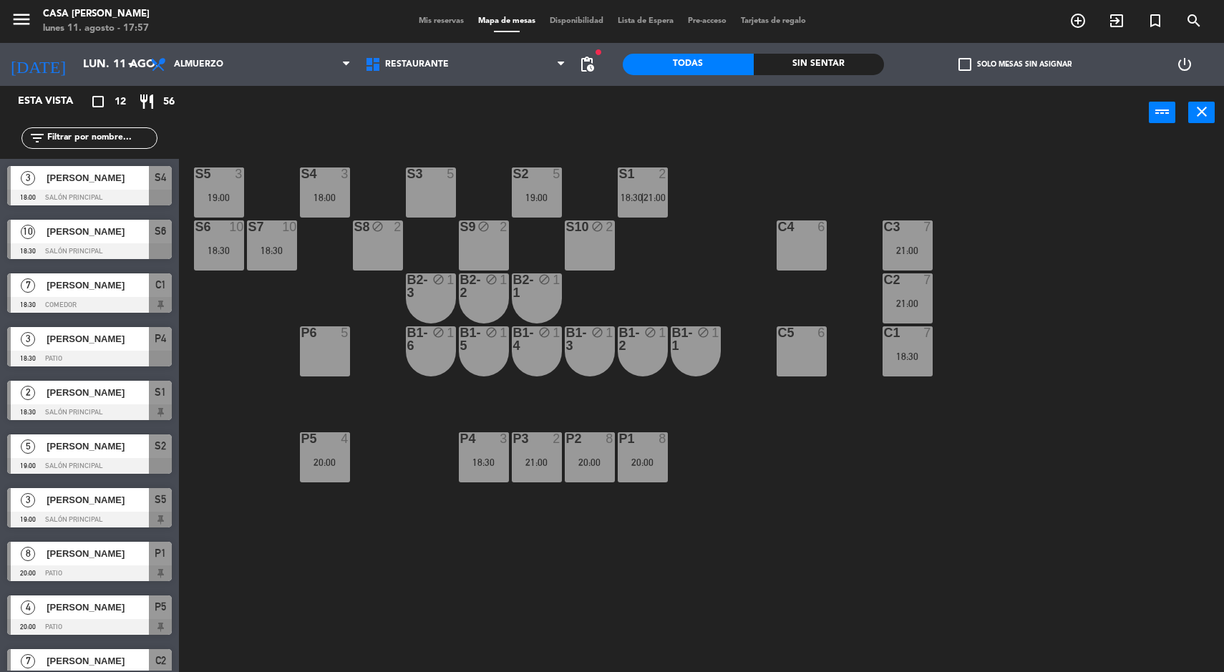
click at [84, 64] on input "lun. 11 ago." at bounding box center [151, 65] width 151 height 28
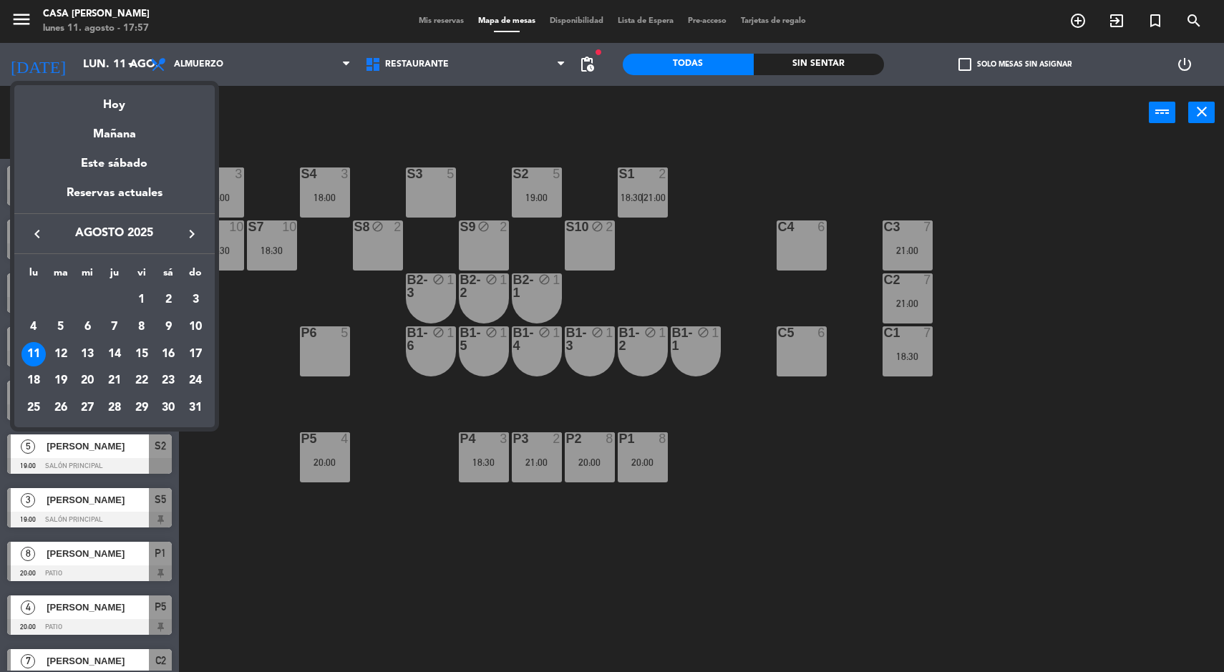
click at [143, 356] on div "15" at bounding box center [142, 354] width 24 height 24
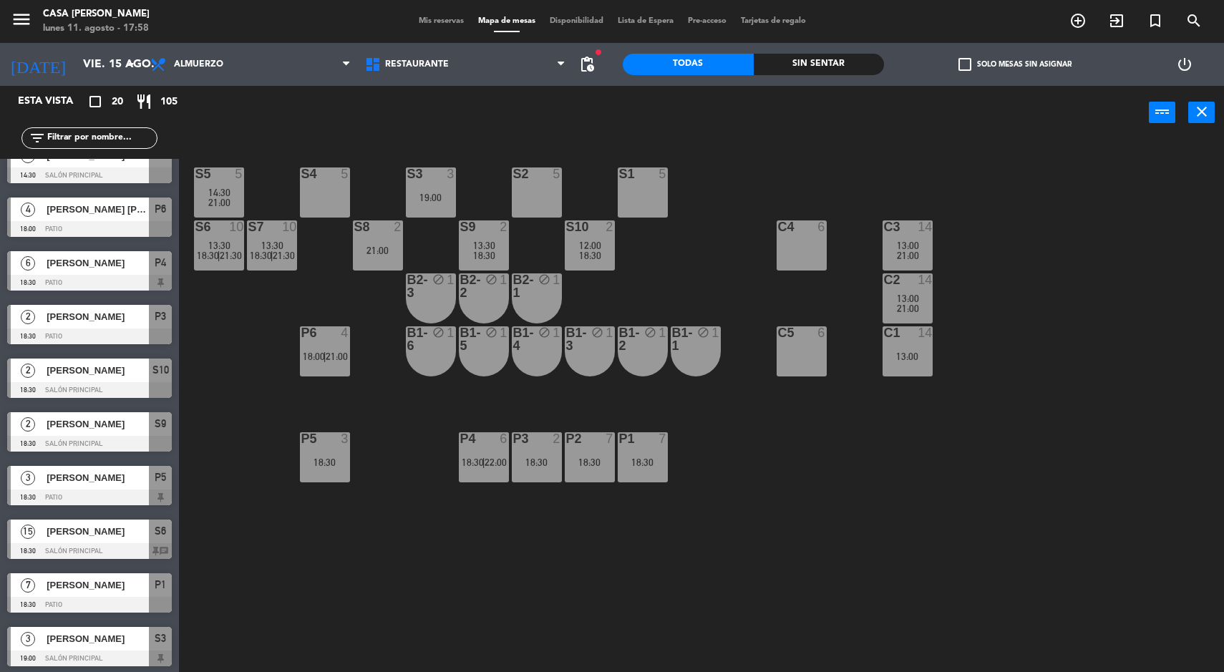
scroll to position [235, 0]
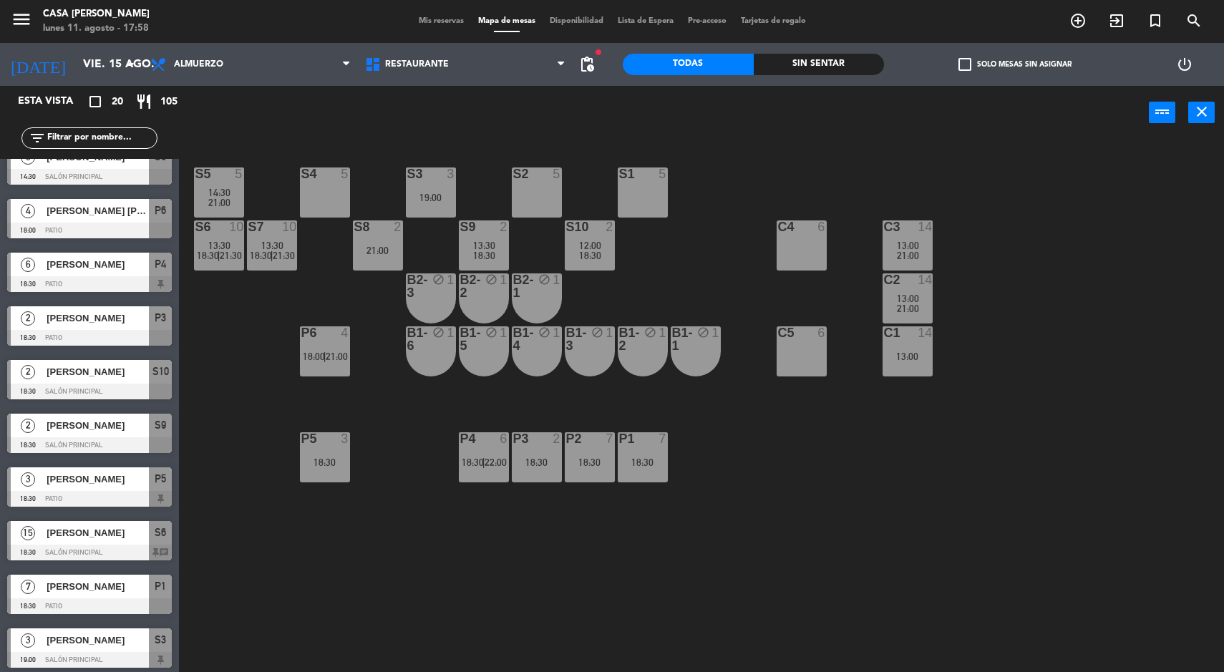
click at [111, 57] on input "vie. 15 ago." at bounding box center [151, 65] width 151 height 28
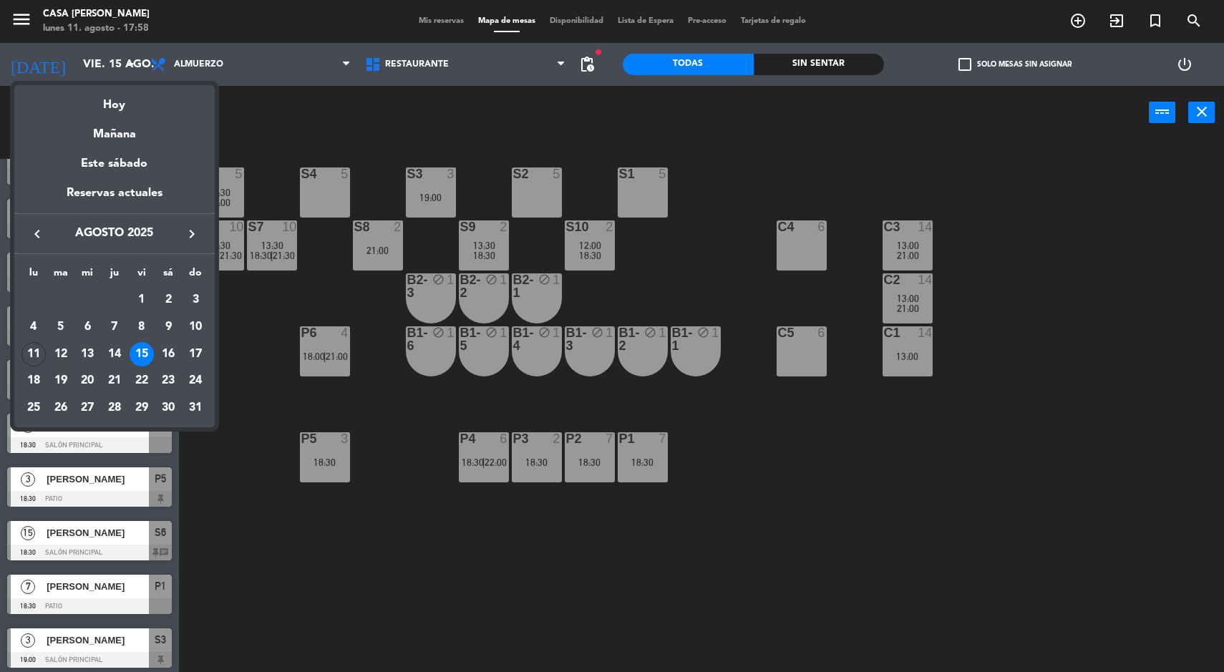
click at [122, 111] on div "Hoy" at bounding box center [114, 99] width 200 height 29
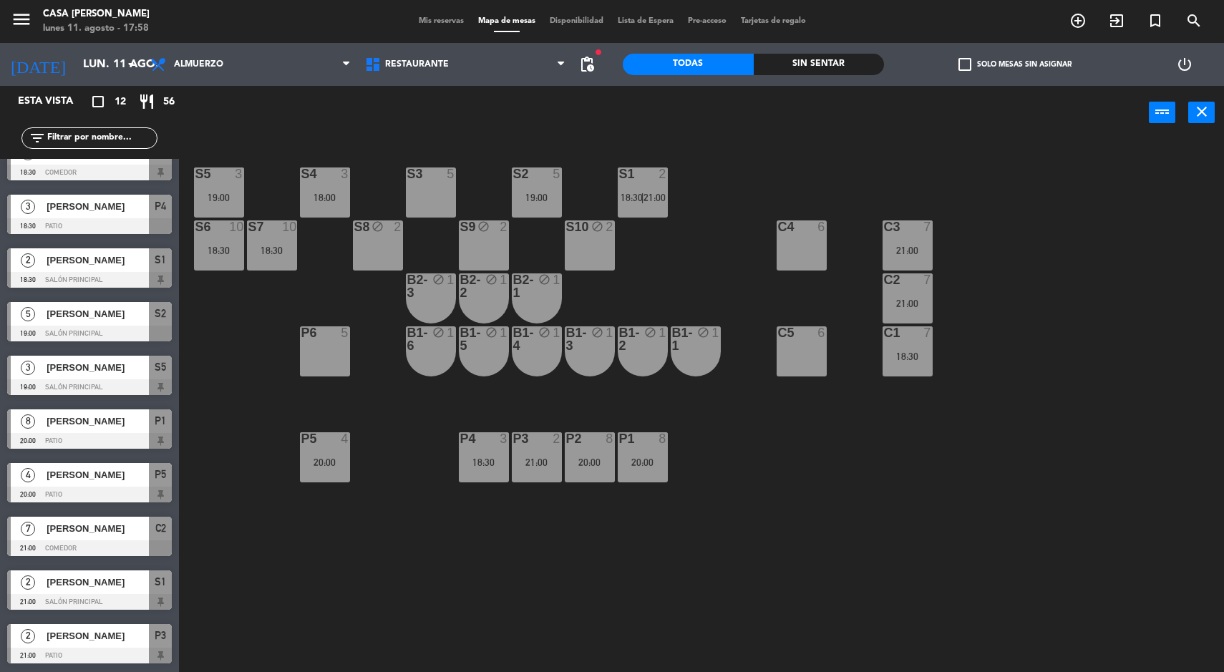
scroll to position [132, 0]
click at [149, 372] on div "S5" at bounding box center [160, 368] width 23 height 24
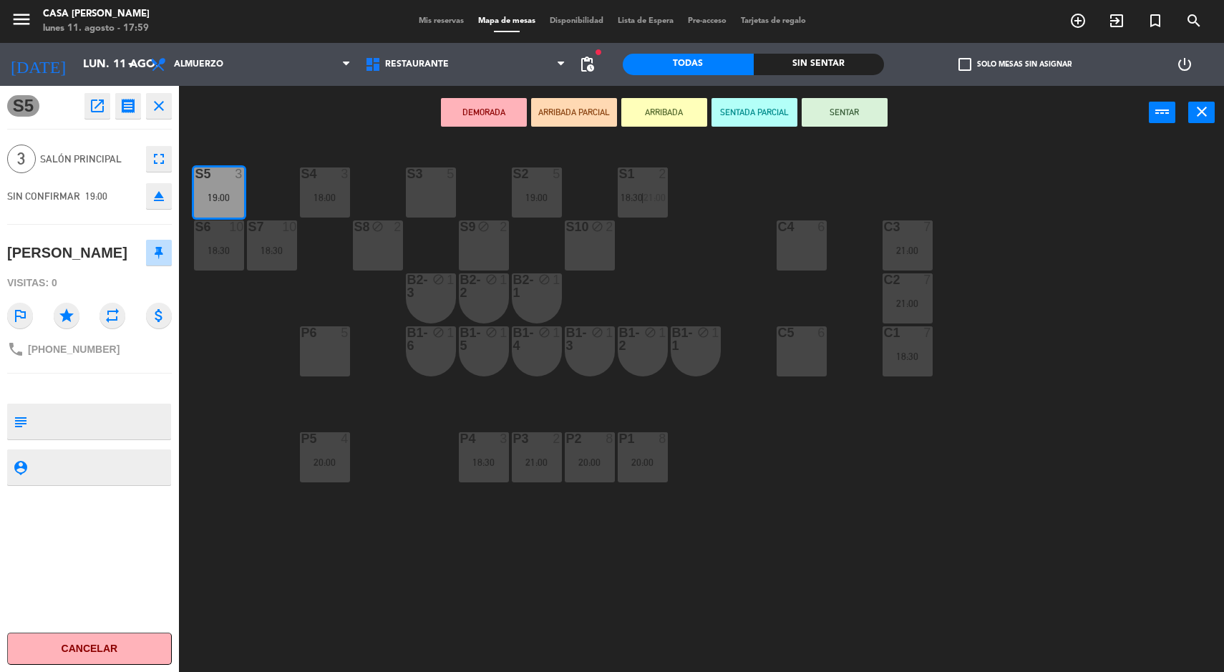
click at [94, 115] on button "open_in_new" at bounding box center [97, 106] width 26 height 26
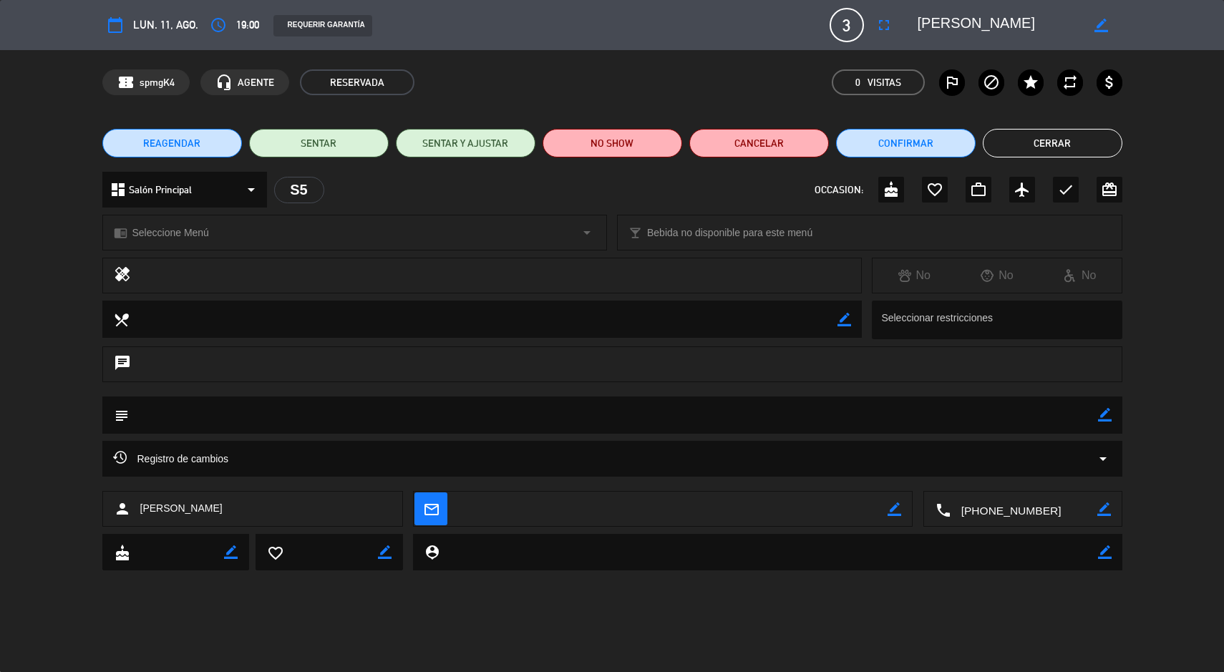
click at [219, 31] on icon "access_time" at bounding box center [218, 24] width 17 height 17
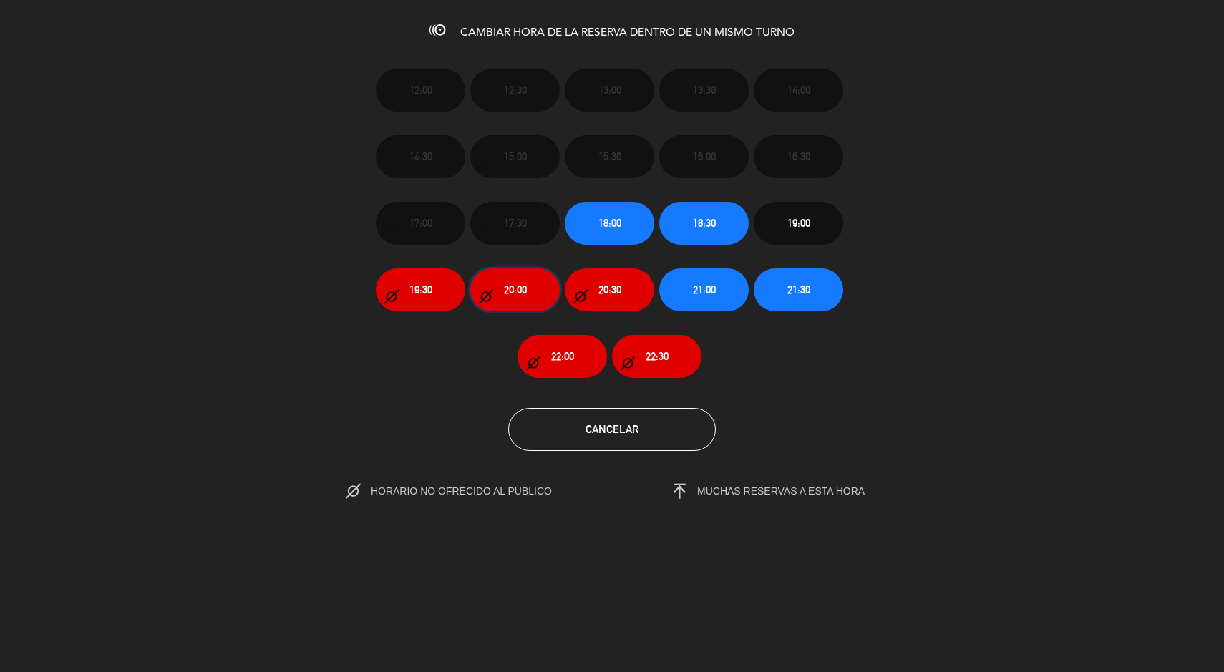
click at [510, 303] on button "20:00" at bounding box center [514, 289] width 89 height 43
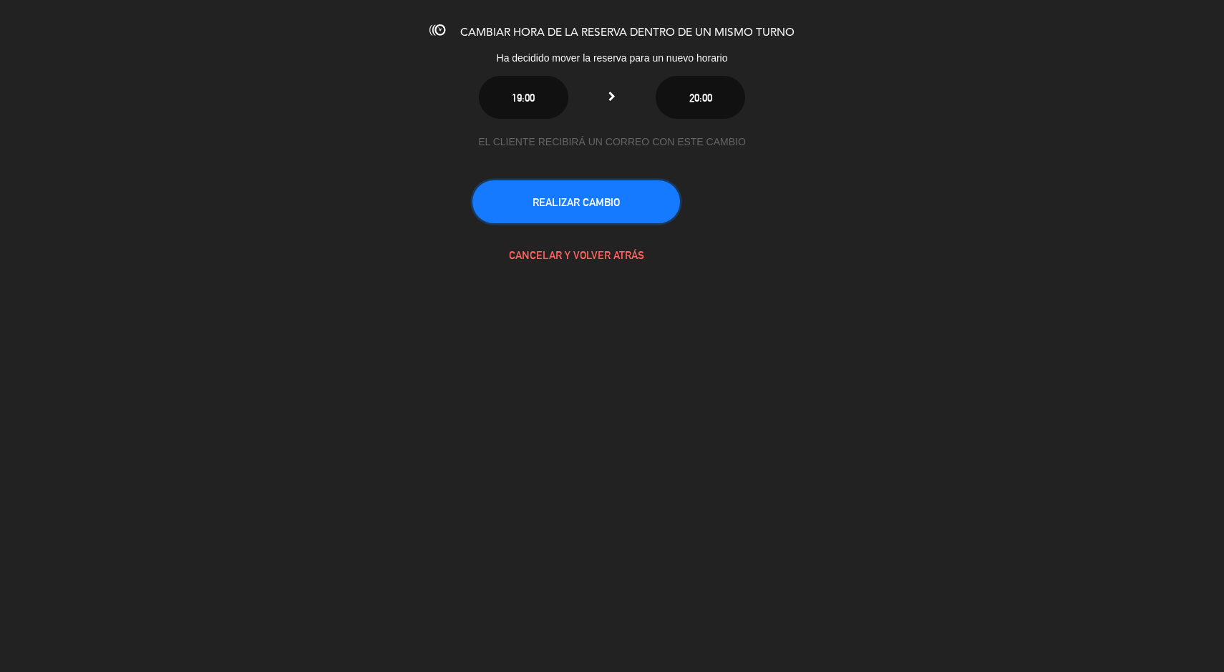
click at [649, 200] on button "REALIZAR CAMBIO" at bounding box center [576, 201] width 208 height 43
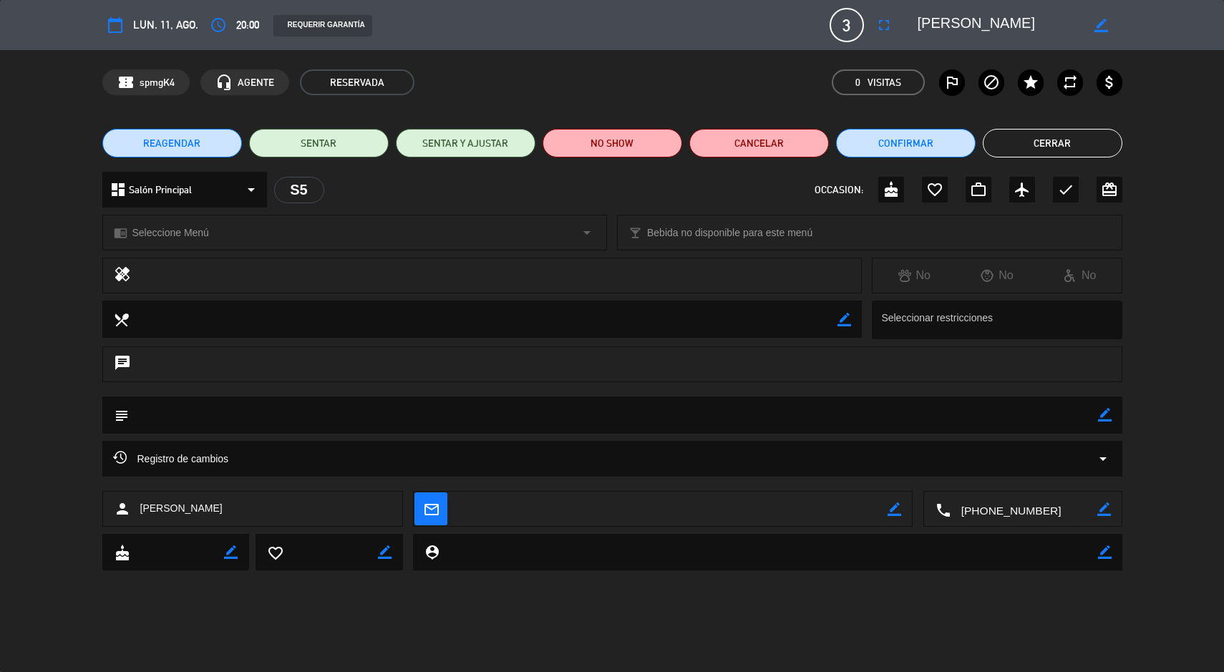
click at [1088, 142] on button "Cerrar" at bounding box center [1053, 143] width 140 height 29
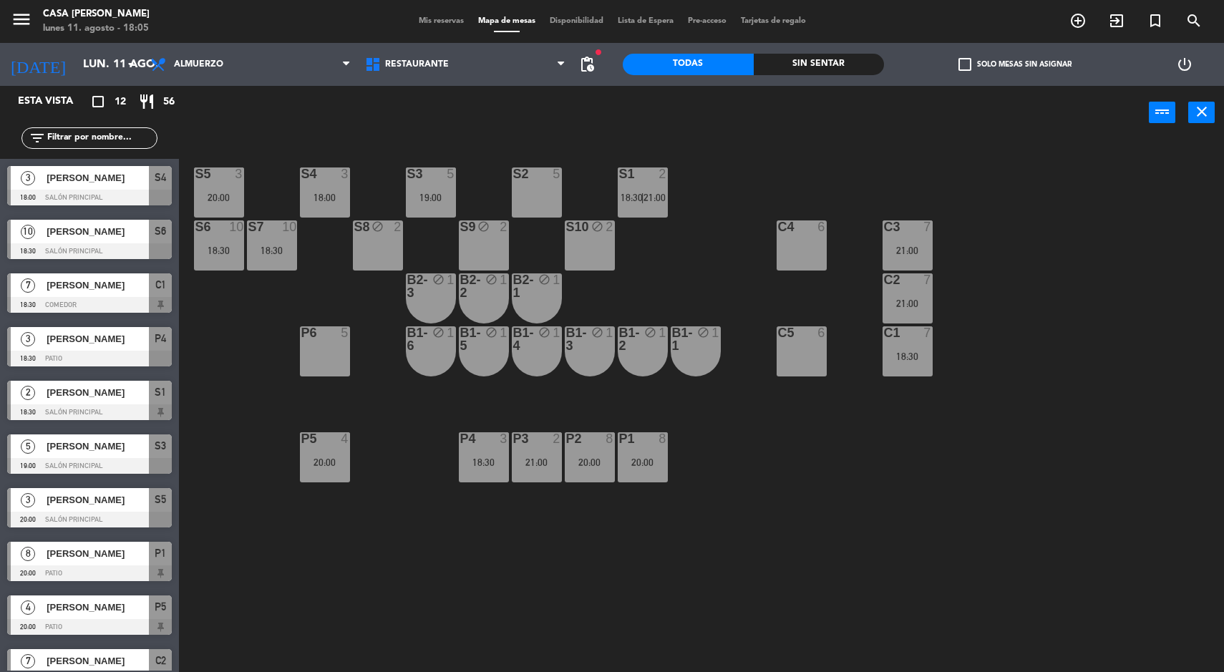
click at [83, 57] on input "lun. 11 ago." at bounding box center [151, 65] width 151 height 28
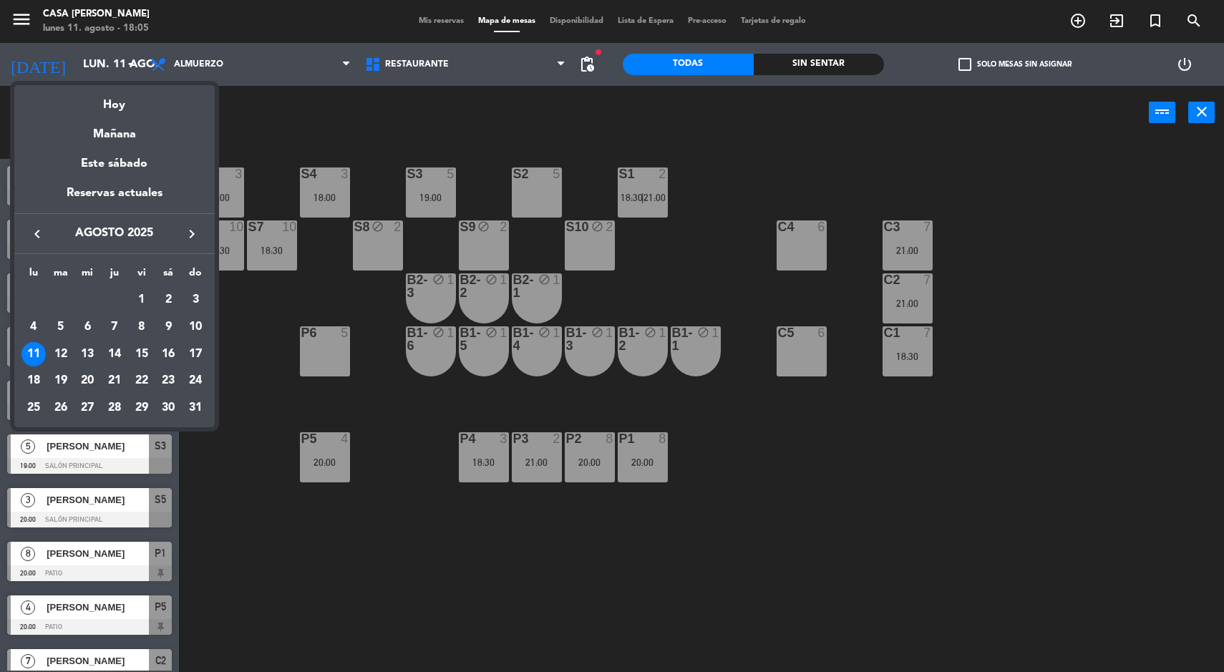
click at [93, 364] on div "13" at bounding box center [87, 354] width 24 height 24
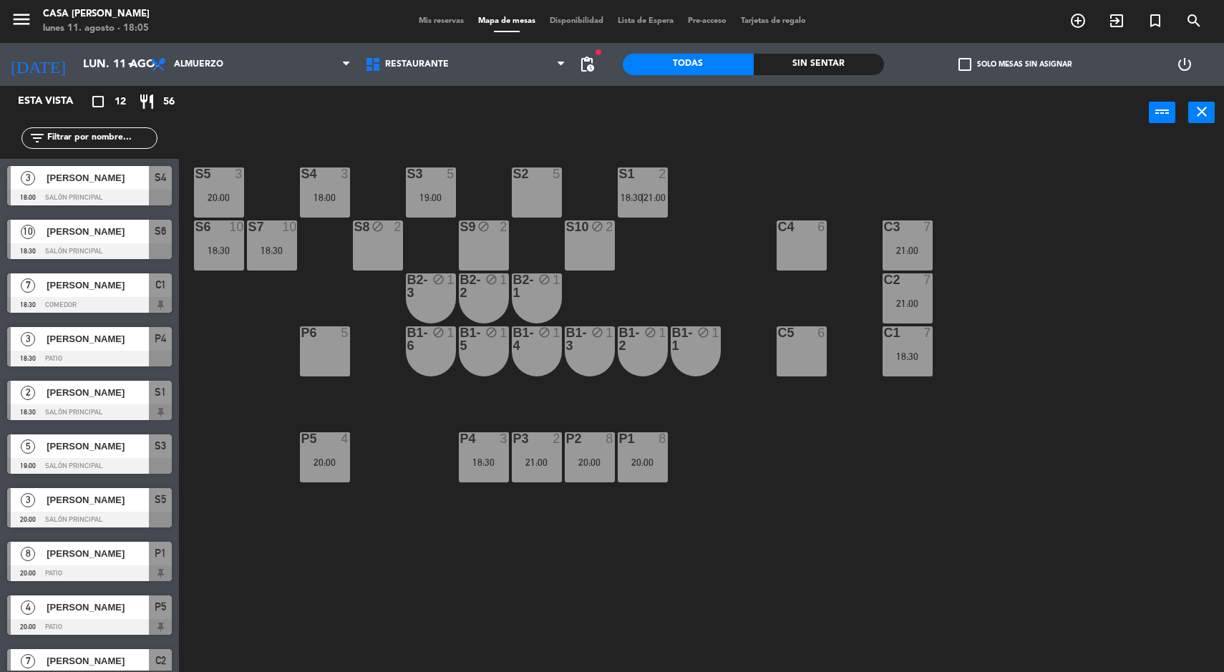
type input "mié. 13 ago."
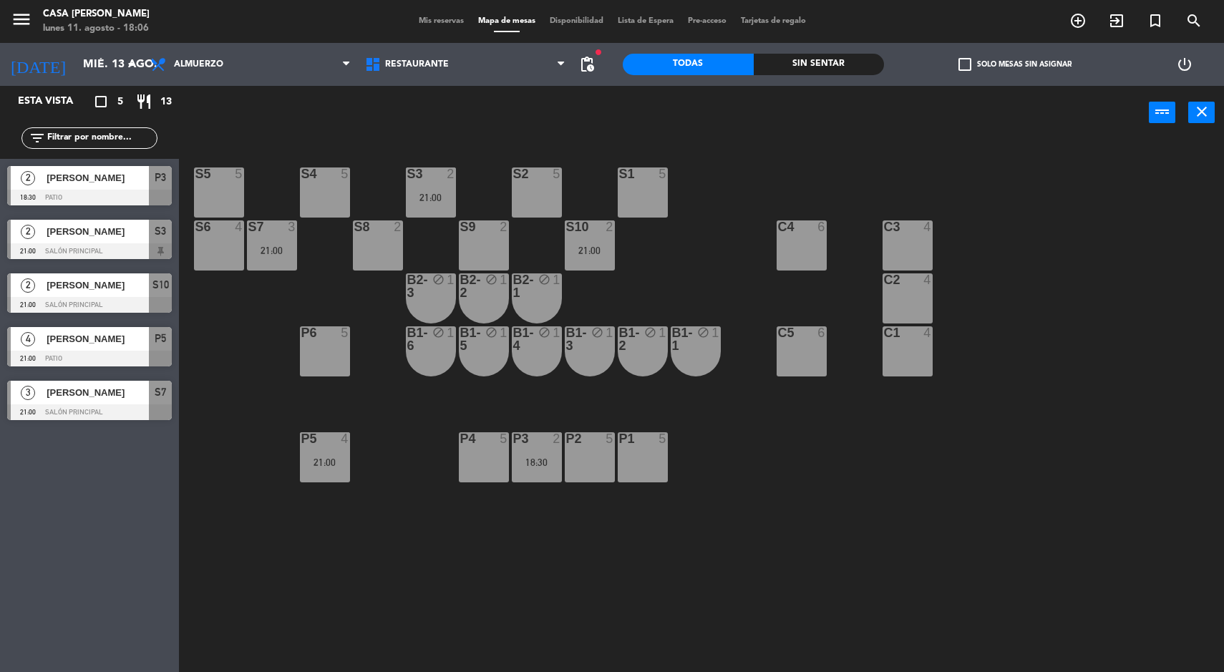
click at [654, 475] on div "P1 5" at bounding box center [643, 457] width 50 height 50
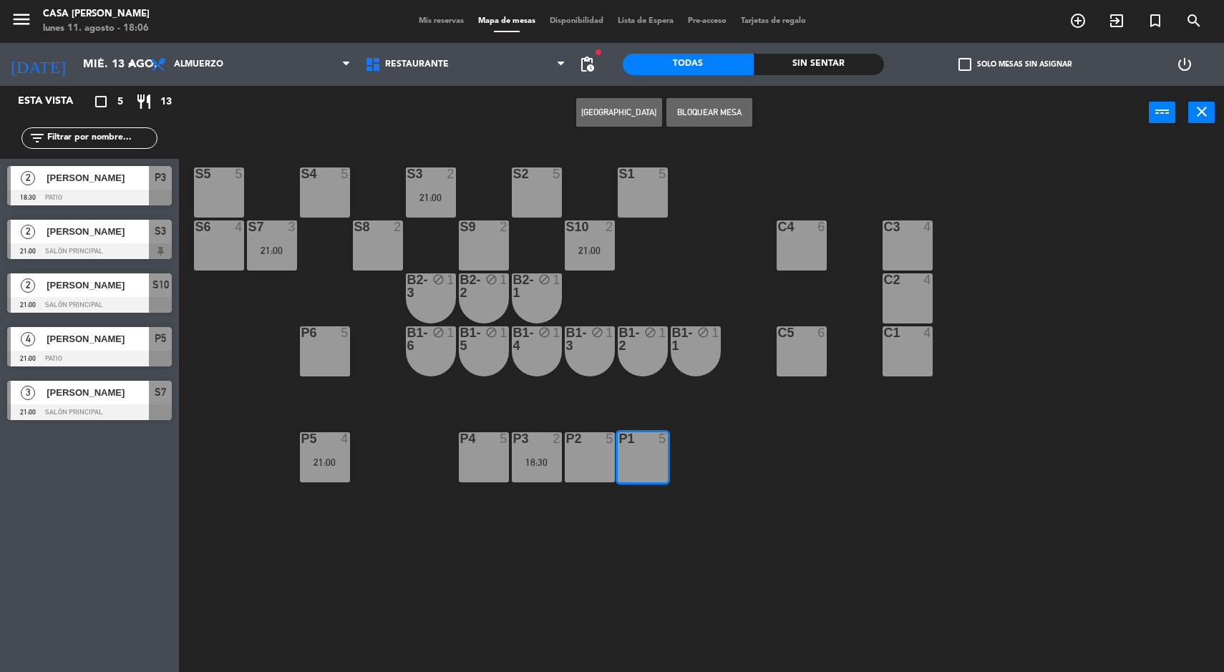
click at [616, 121] on button "[GEOGRAPHIC_DATA]" at bounding box center [619, 112] width 86 height 29
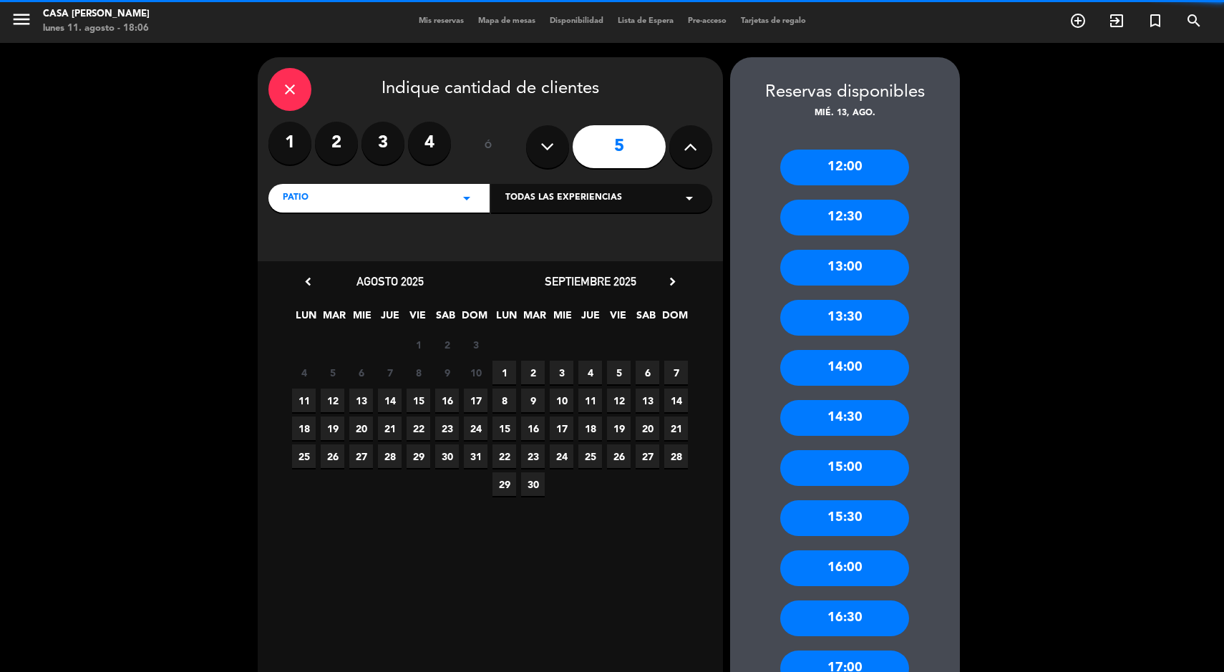
click at [335, 147] on label "2" at bounding box center [336, 143] width 43 height 43
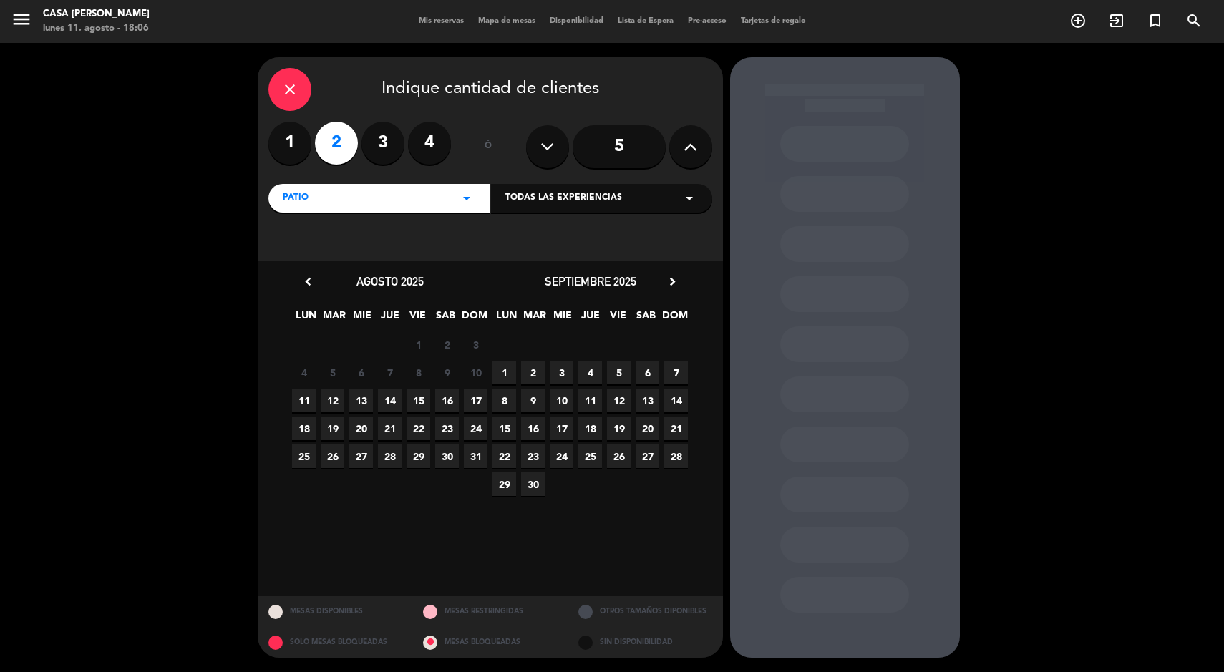
click at [359, 397] on span "13" at bounding box center [361, 401] width 24 height 24
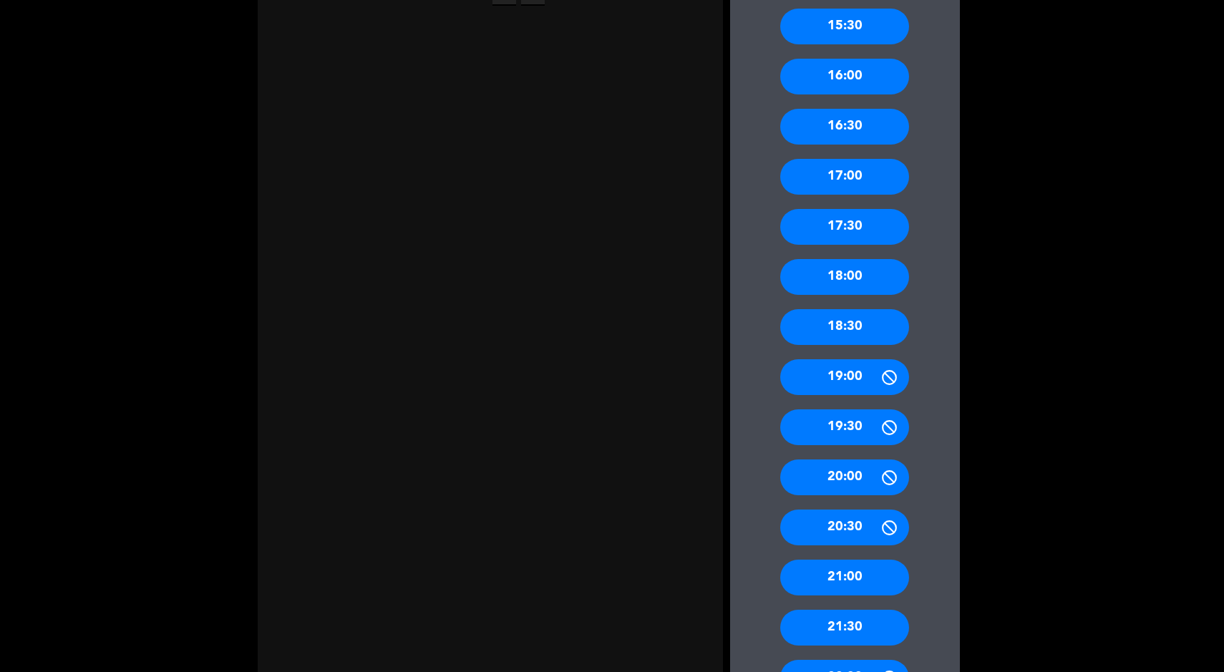
scroll to position [492, 0]
click at [856, 488] on div "20:00" at bounding box center [844, 477] width 129 height 36
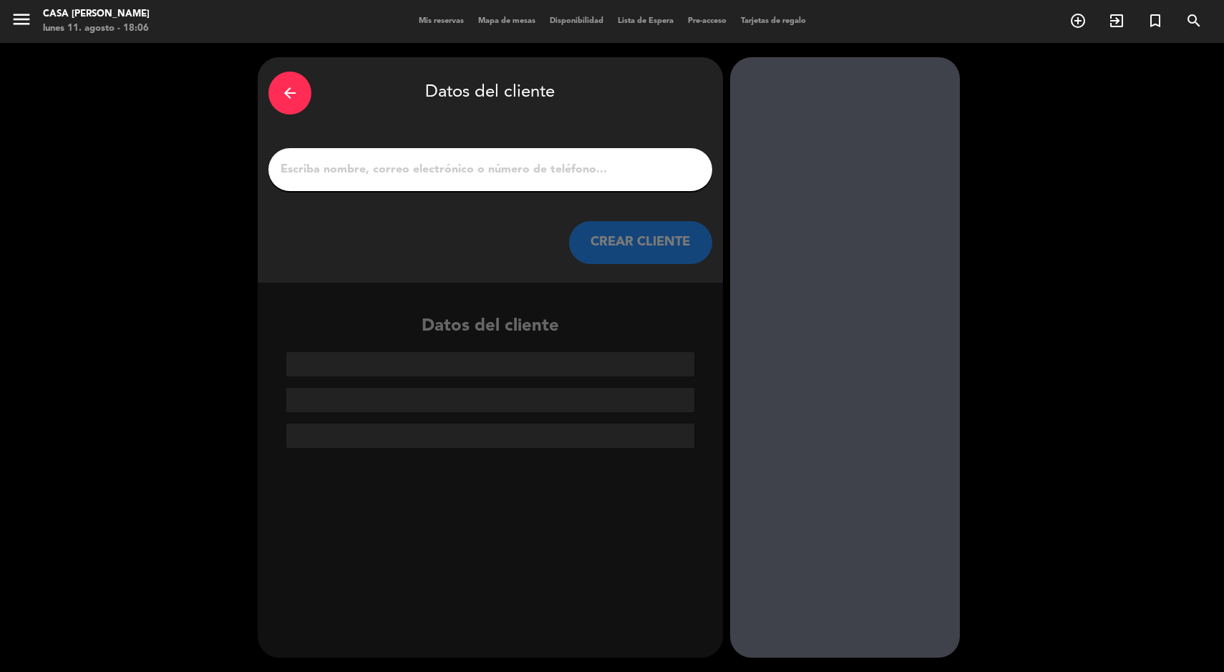
click at [539, 178] on input "1" at bounding box center [490, 170] width 422 height 20
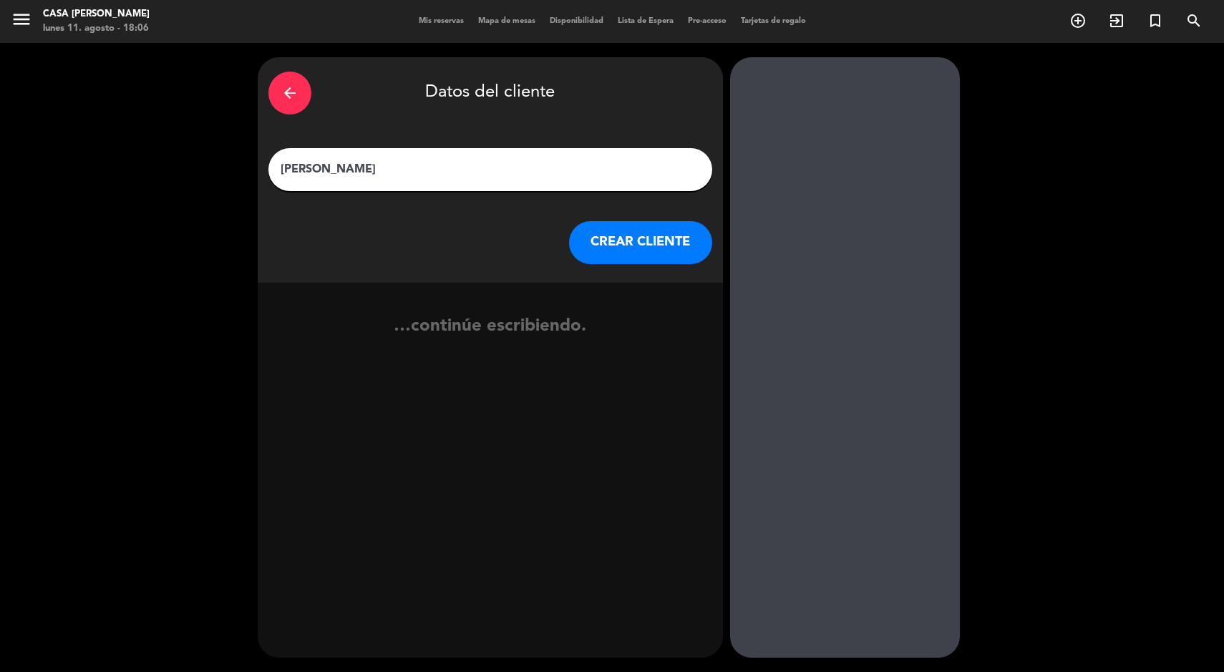
type input "[PERSON_NAME]"
click at [649, 241] on button "CREAR CLIENTE" at bounding box center [640, 242] width 143 height 43
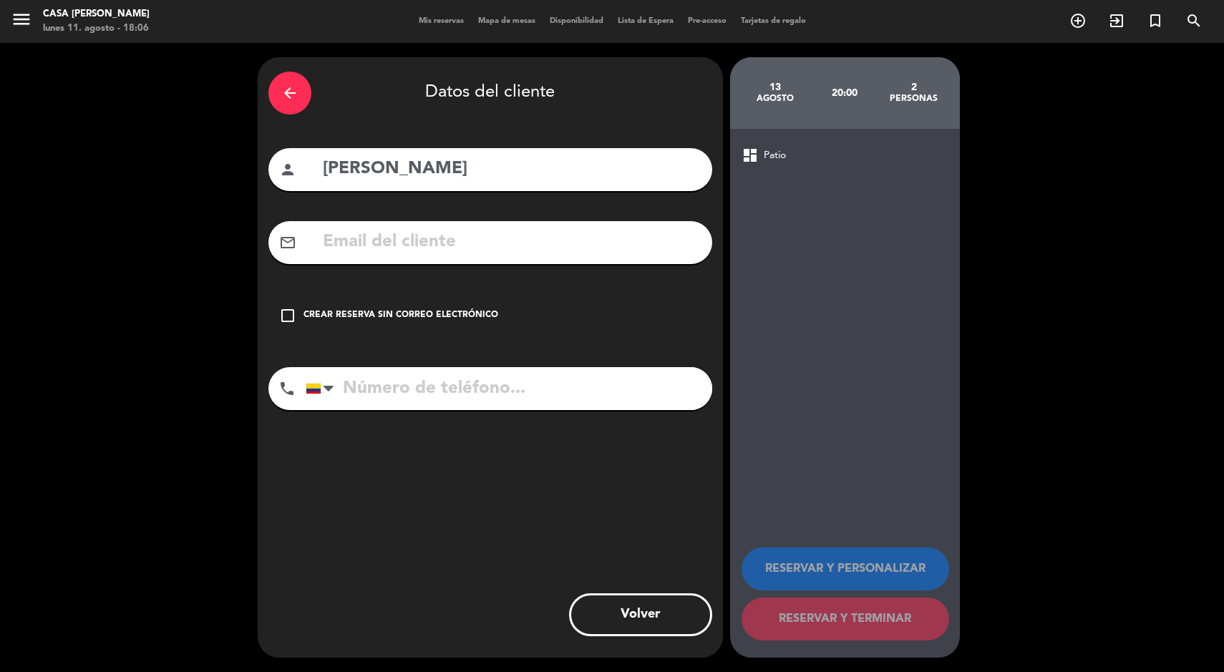
click at [417, 315] on div "Crear reserva sin correo electrónico" at bounding box center [401, 316] width 195 height 14
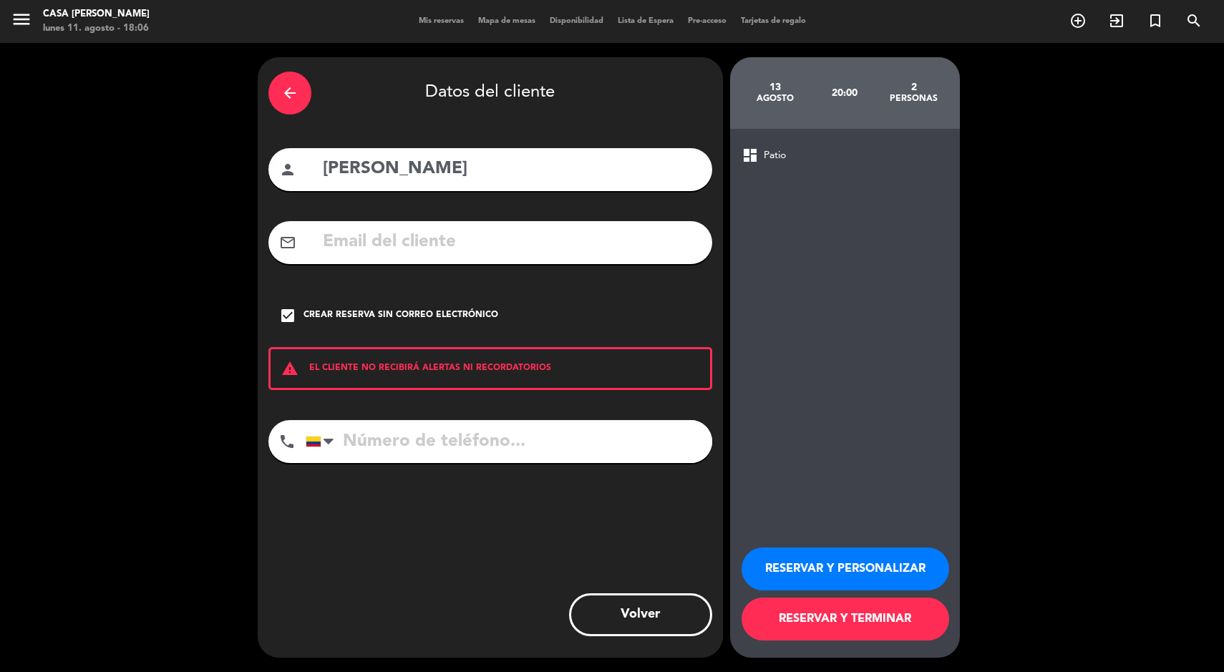
click at [414, 446] on input "tel" at bounding box center [509, 441] width 407 height 43
type input "3165216872"
click at [822, 616] on button "RESERVAR Y TERMINAR" at bounding box center [846, 619] width 208 height 43
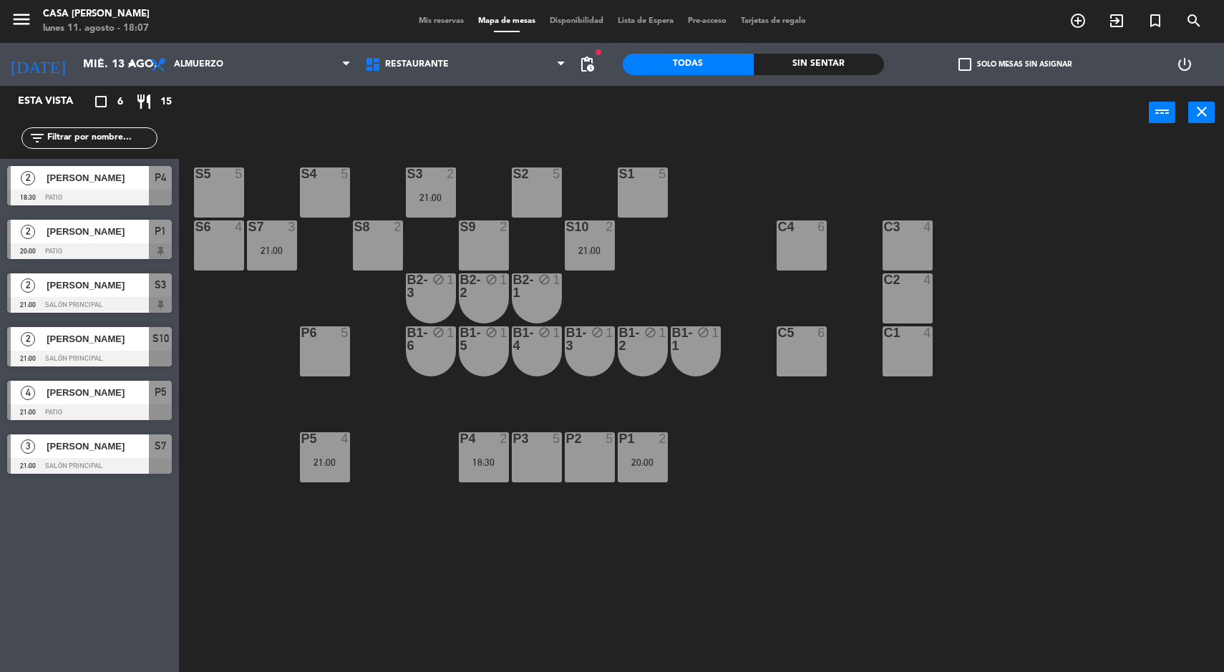
click at [659, 462] on div "20:00" at bounding box center [643, 462] width 50 height 10
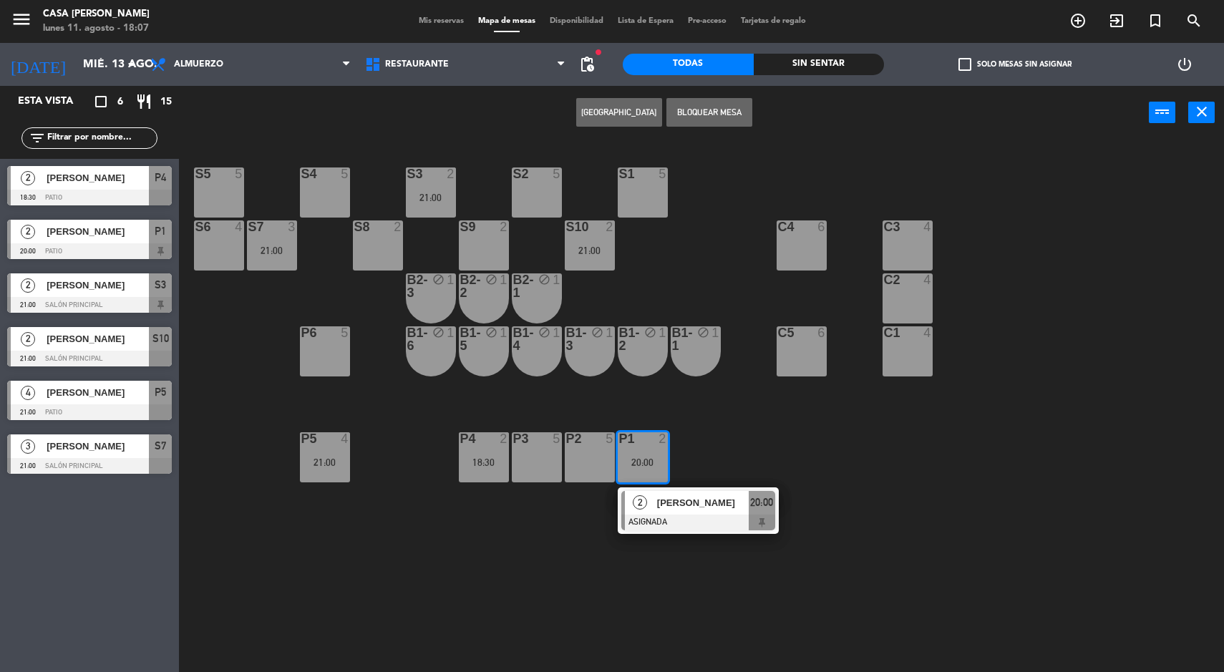
click at [724, 516] on div at bounding box center [698, 523] width 154 height 16
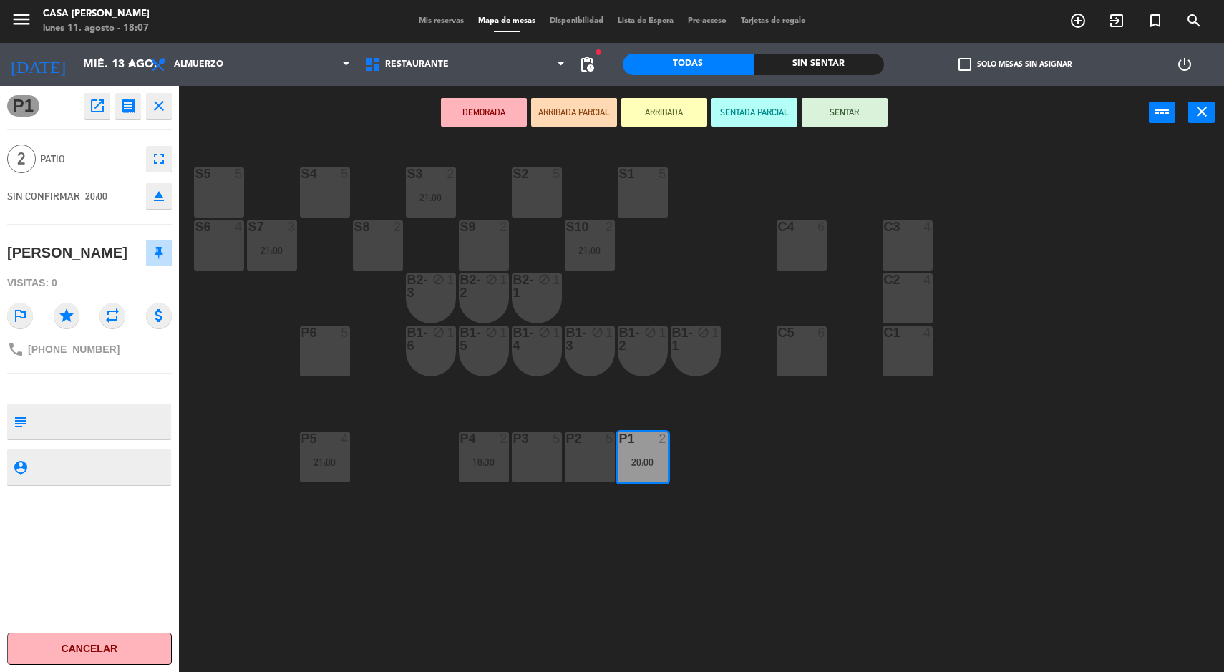
click at [135, 468] on textarea at bounding box center [101, 467] width 137 height 18
click at [53, 434] on textarea at bounding box center [101, 422] width 137 height 30
type textarea "patio"
click at [126, 384] on div at bounding box center [89, 389] width 165 height 10
click at [246, 412] on div "S5 5 S4 5 S3 2 21:00 S2 5 S1 5 S6 4 S7 3 21:00 S8 2 S9 2 S10 2 21:00 C3 4 C4 6 …" at bounding box center [707, 408] width 1033 height 533
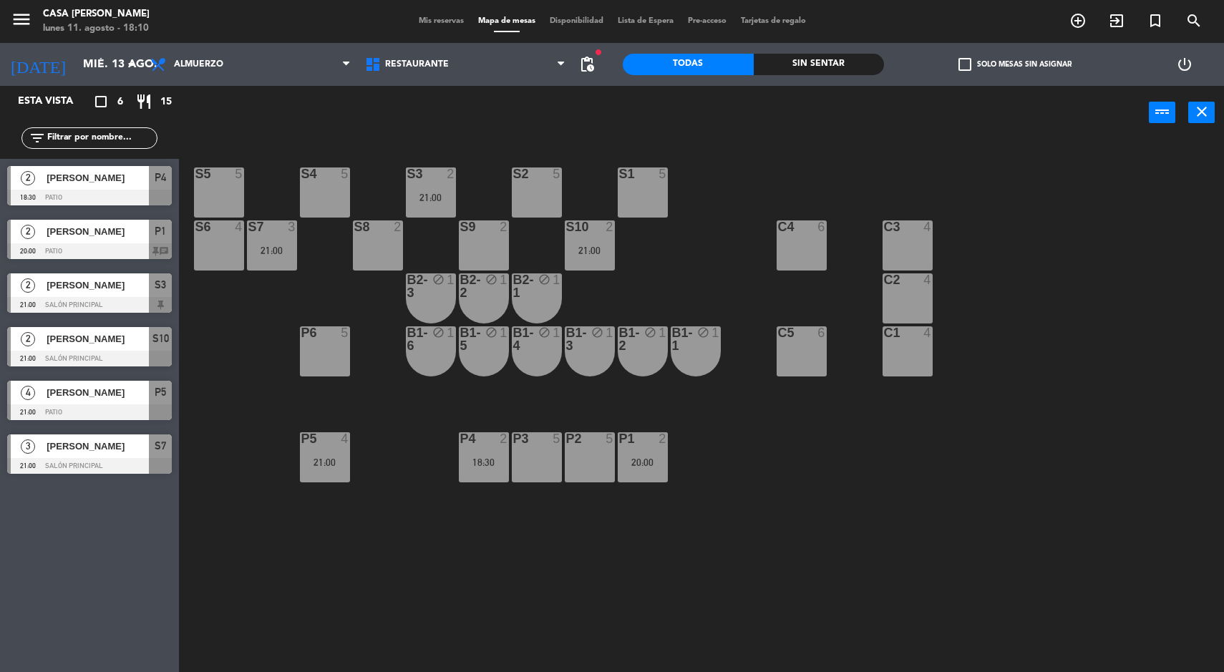
click at [84, 70] on input "mié. 13 ago." at bounding box center [151, 65] width 151 height 28
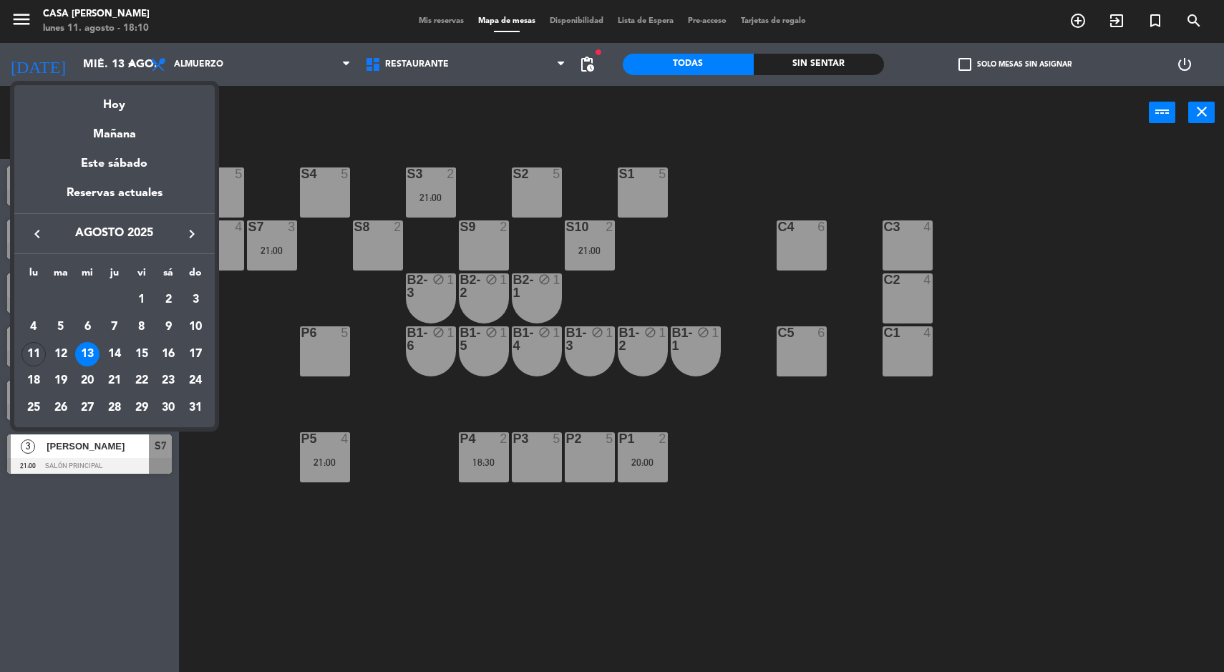
click at [145, 358] on div "15" at bounding box center [142, 354] width 24 height 24
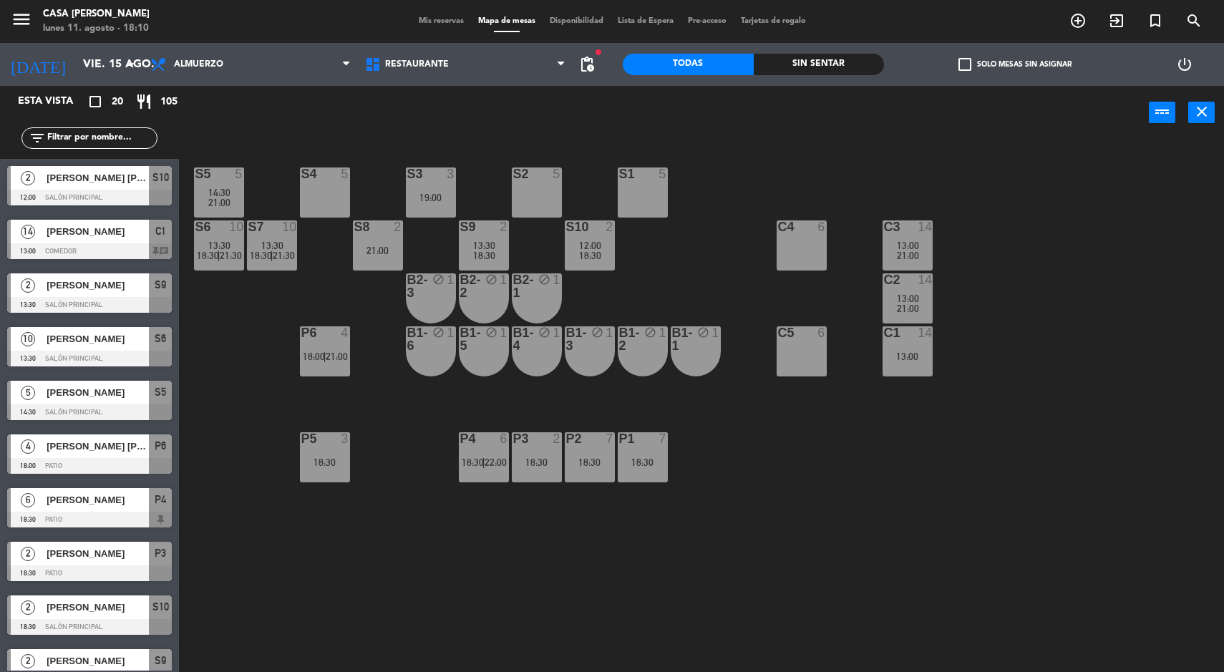
click at [928, 362] on div "C1 14 13:00" at bounding box center [908, 351] width 50 height 50
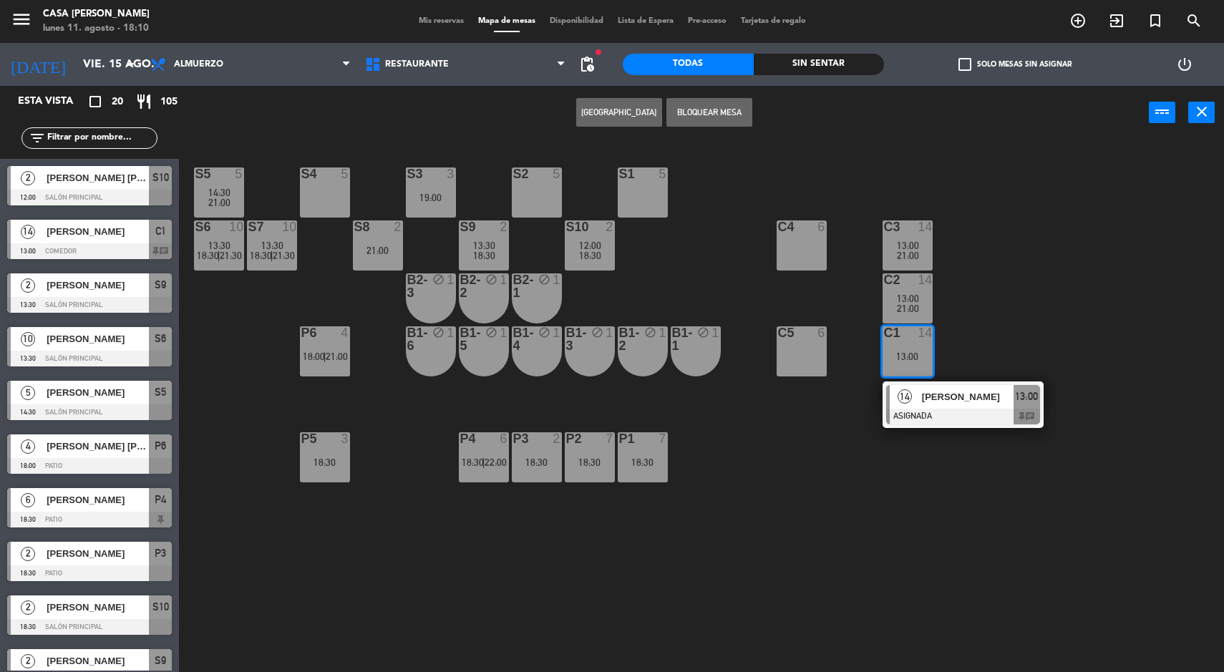
click at [1006, 409] on div at bounding box center [963, 417] width 154 height 16
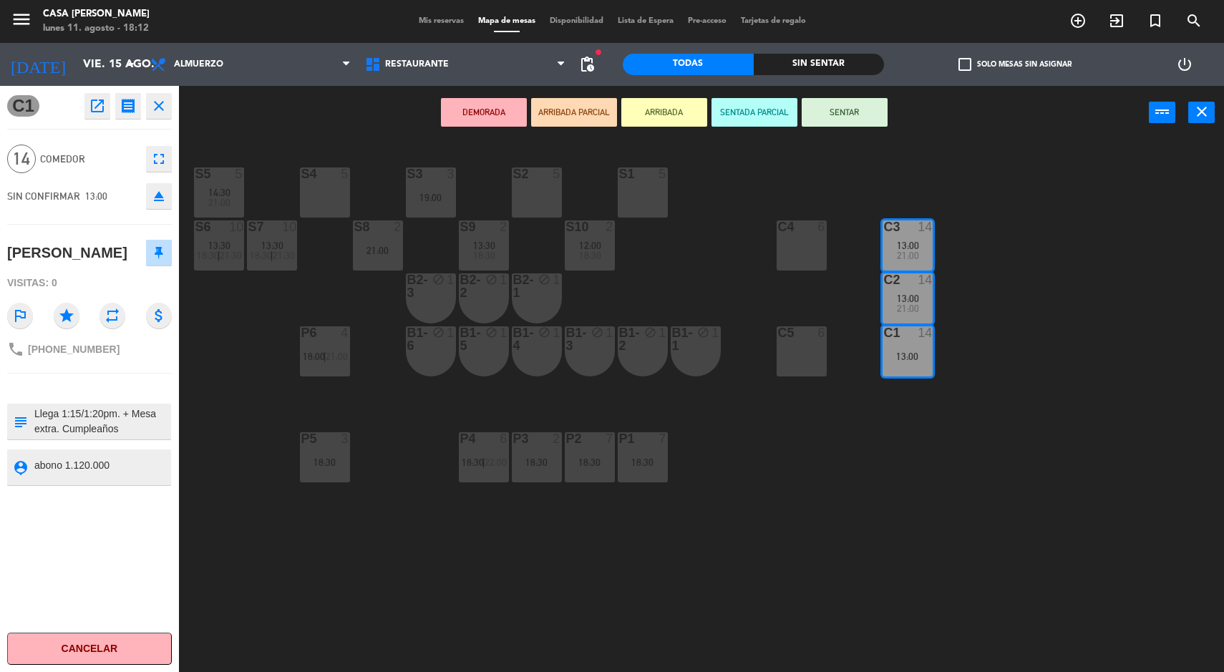
click at [1058, 540] on div "S5 5 14:30 21:00 S4 5 S3 3 19:00 S2 5 S1 5 S6 10 13:30 18:30 | 21:30 S7 10 13:3…" at bounding box center [707, 408] width 1033 height 533
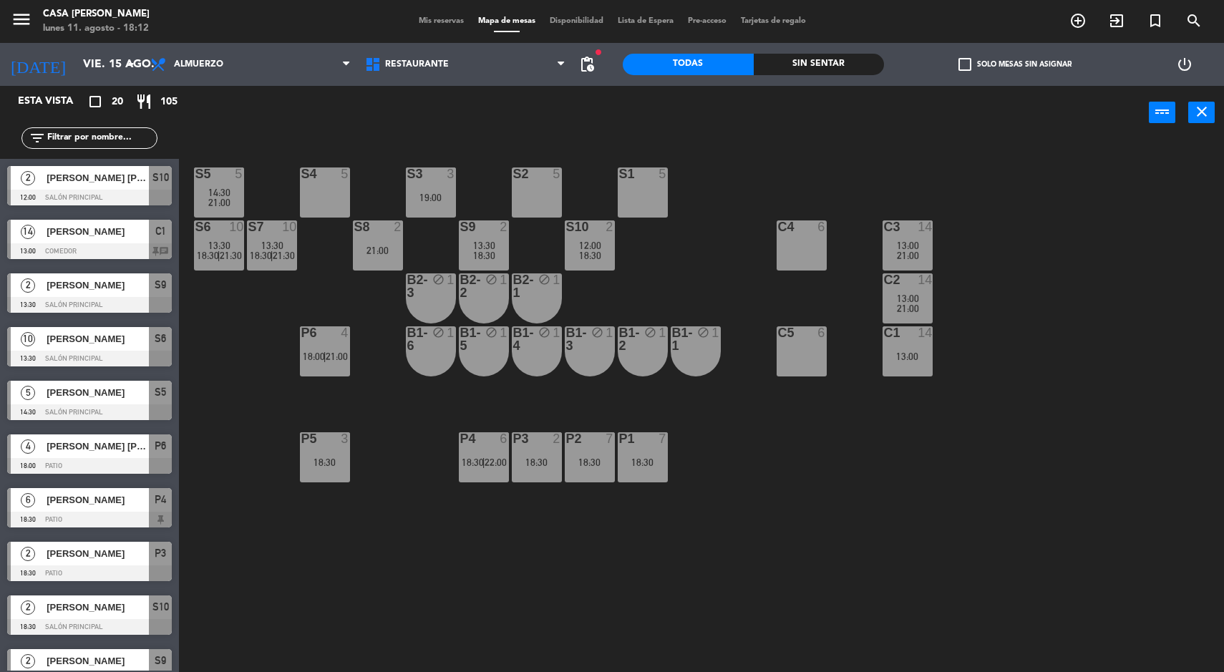
click at [108, 53] on input "vie. 15 ago." at bounding box center [151, 65] width 151 height 28
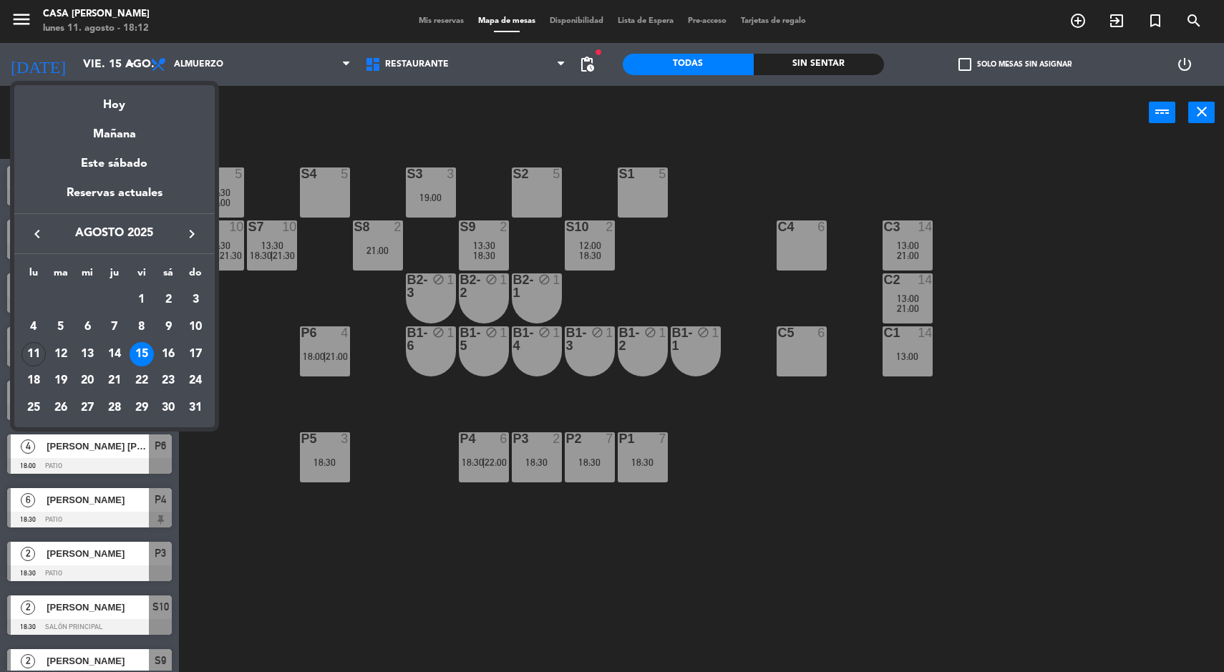
click at [125, 96] on div "Hoy" at bounding box center [114, 99] width 200 height 29
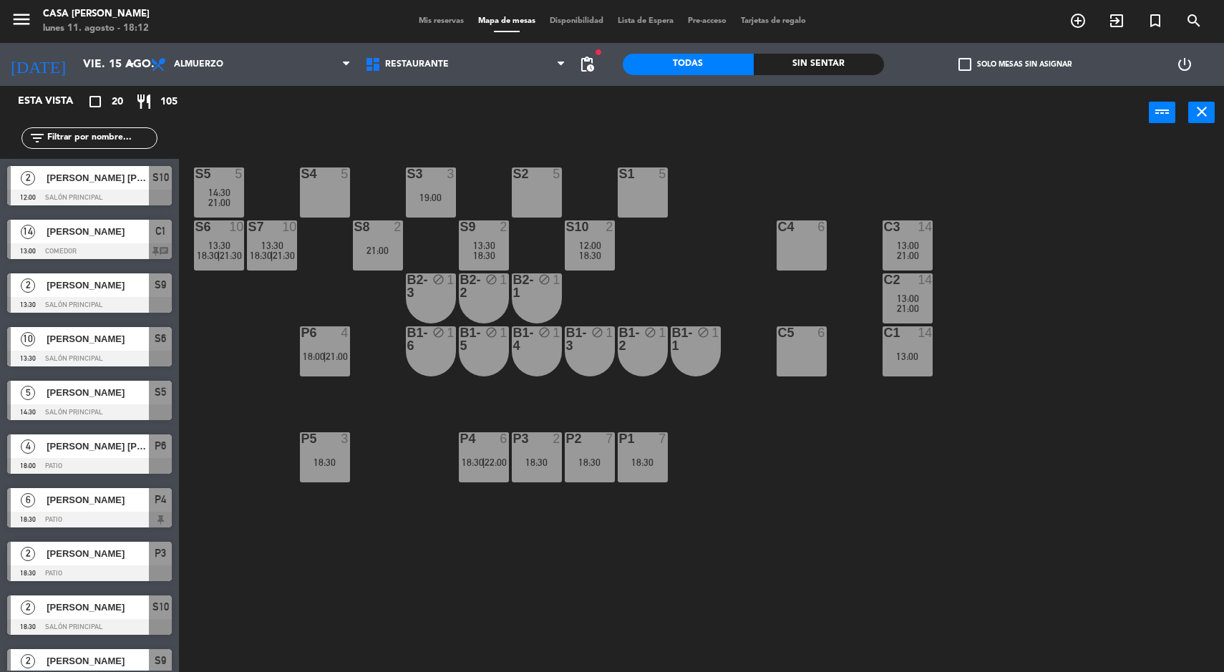
type input "lun. 11 ago."
click at [136, 175] on span "[PERSON_NAME]" at bounding box center [98, 177] width 102 height 15
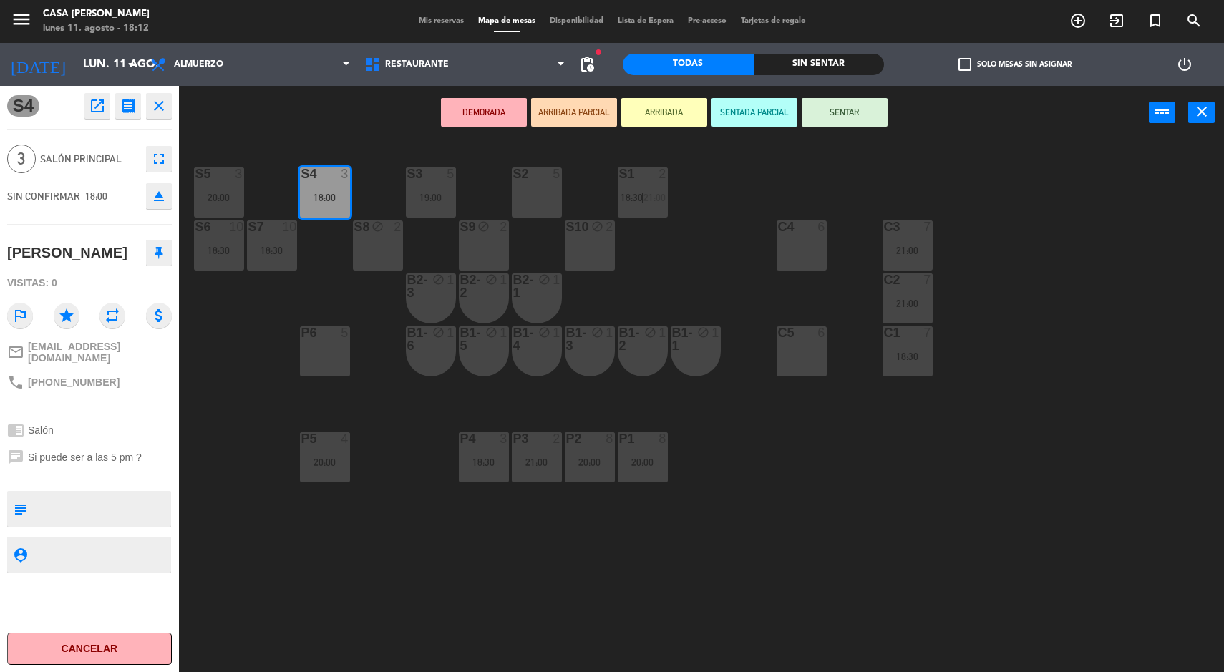
click at [426, 195] on div "19:00" at bounding box center [431, 198] width 50 height 10
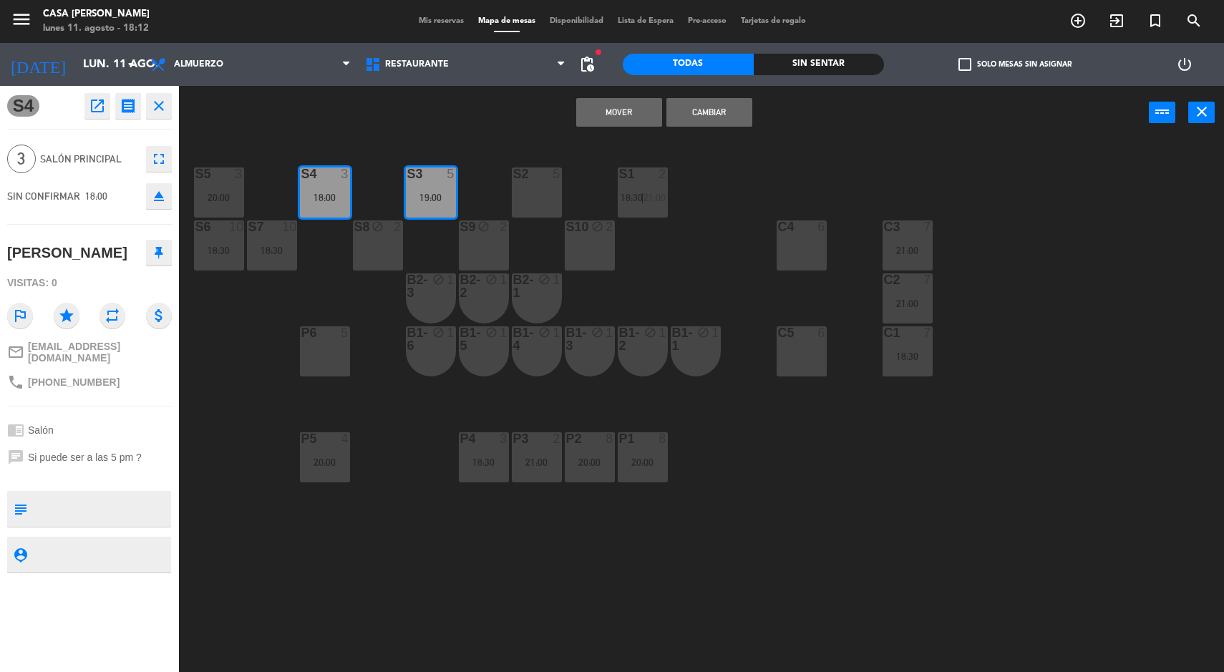
click at [694, 100] on button "Cambiar" at bounding box center [709, 112] width 86 height 29
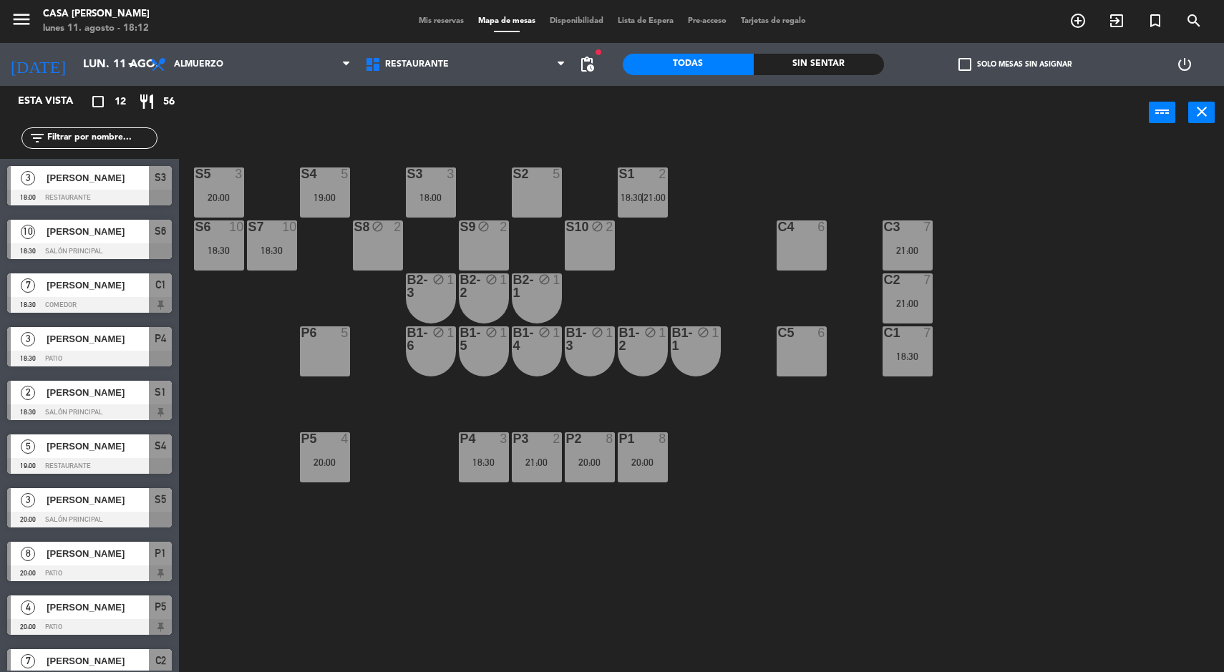
click at [434, 195] on div "18:00" at bounding box center [431, 198] width 50 height 10
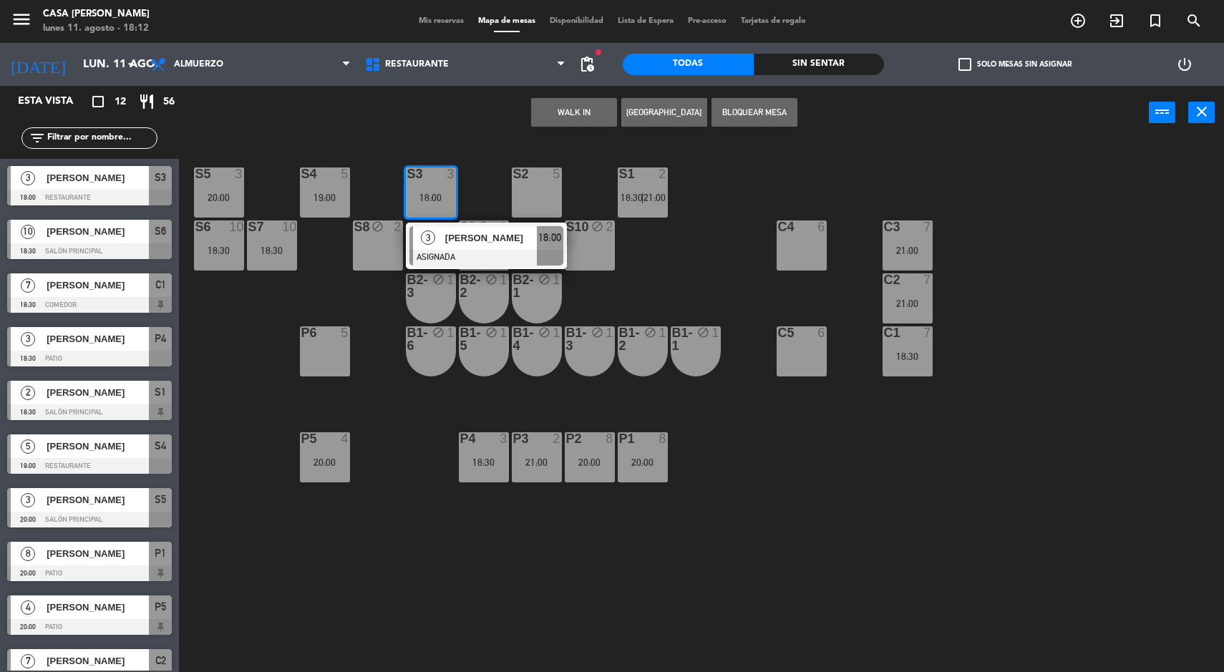
click at [503, 253] on div at bounding box center [486, 258] width 154 height 16
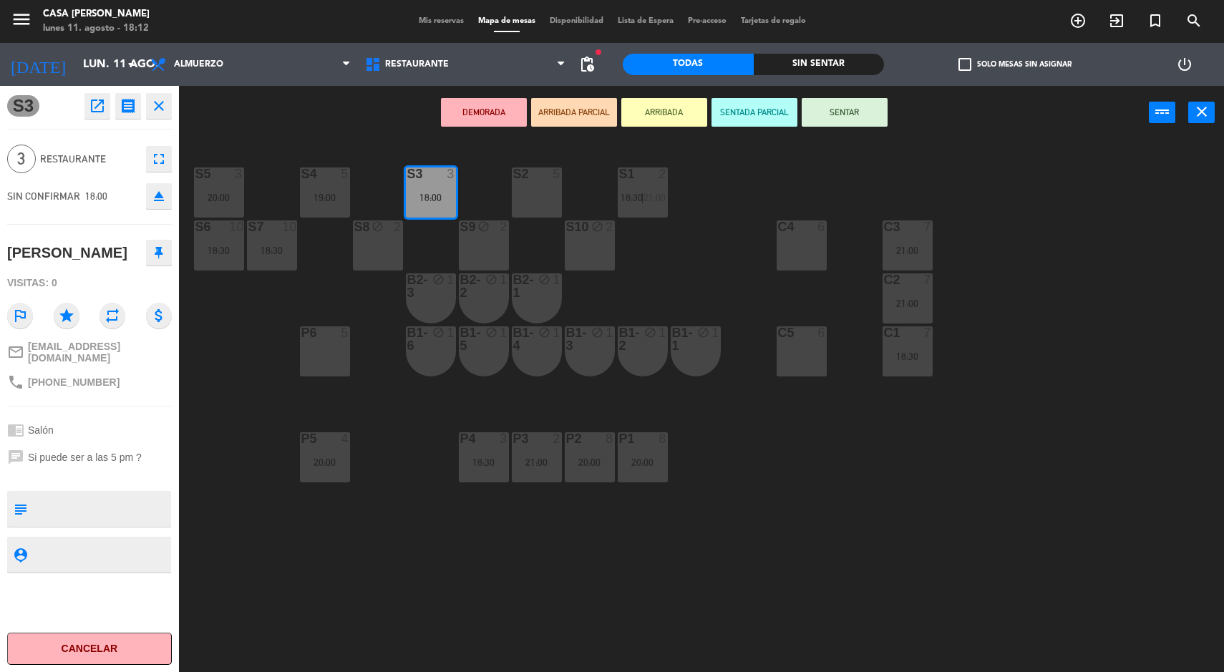
click at [861, 103] on button "SENTAR" at bounding box center [845, 112] width 86 height 29
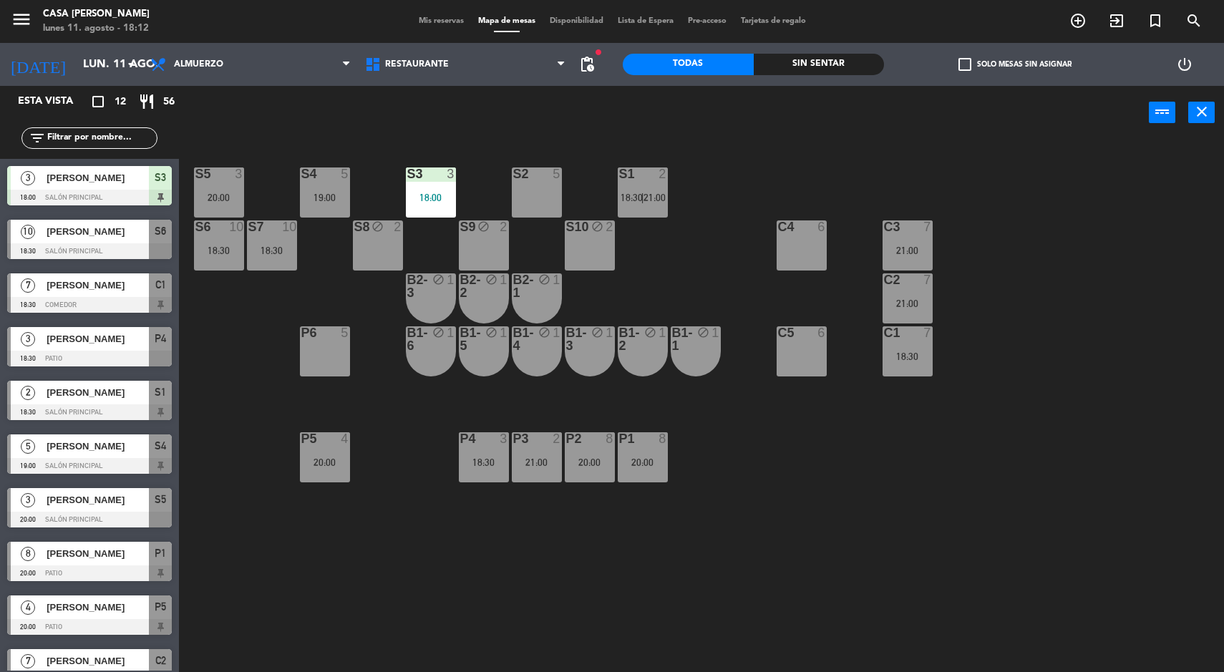
click at [434, 200] on div "18:00" at bounding box center [431, 198] width 50 height 10
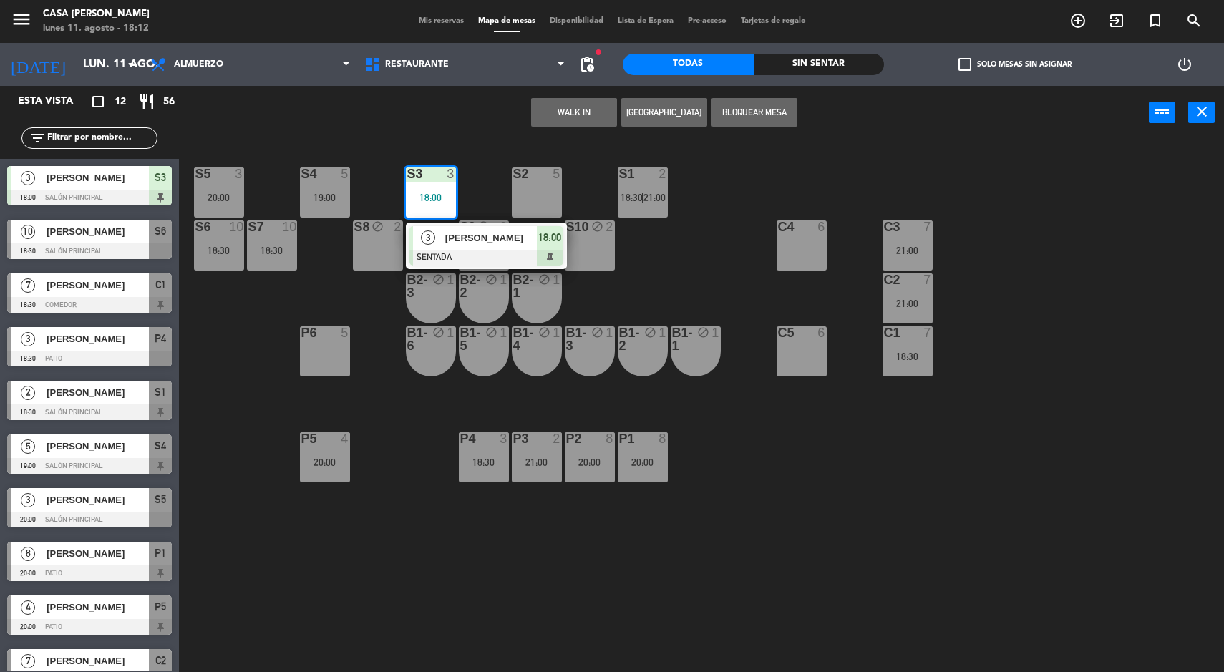
click at [505, 244] on span "[PERSON_NAME]" at bounding box center [491, 237] width 92 height 15
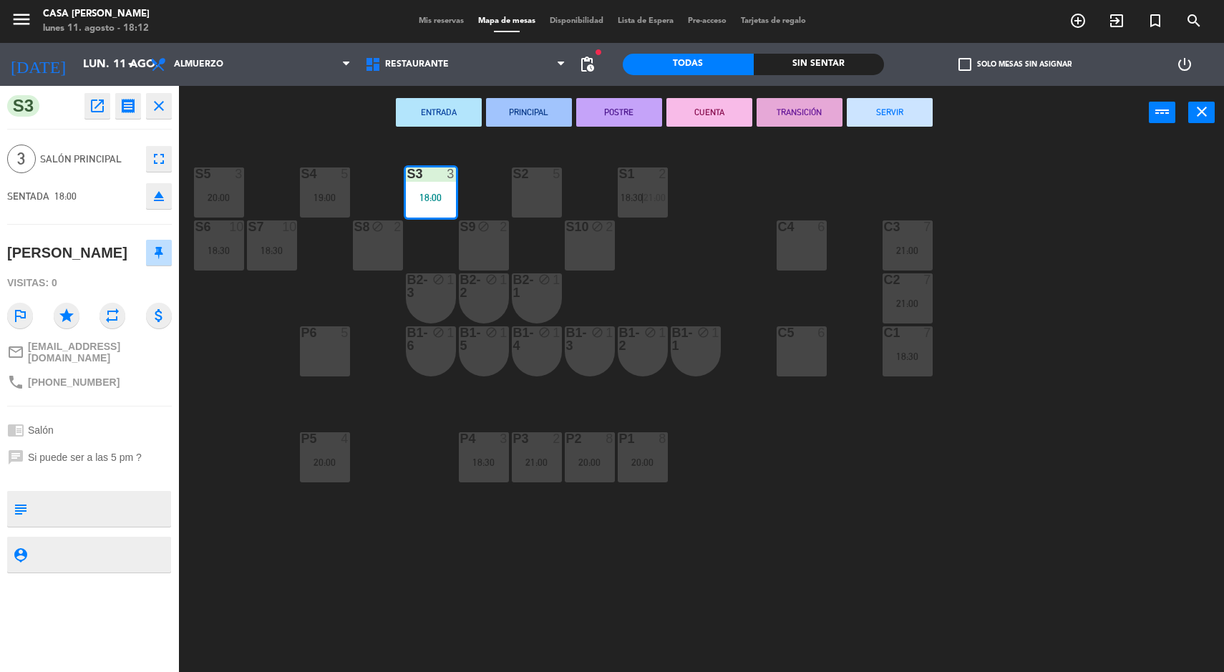
click at [1033, 483] on div "S5 3 20:00 S4 5 19:00 S3 3 18:00 S2 5 S1 2 18:30 | 21:00 S6 10 18:30 S7 10 18:3…" at bounding box center [707, 408] width 1033 height 533
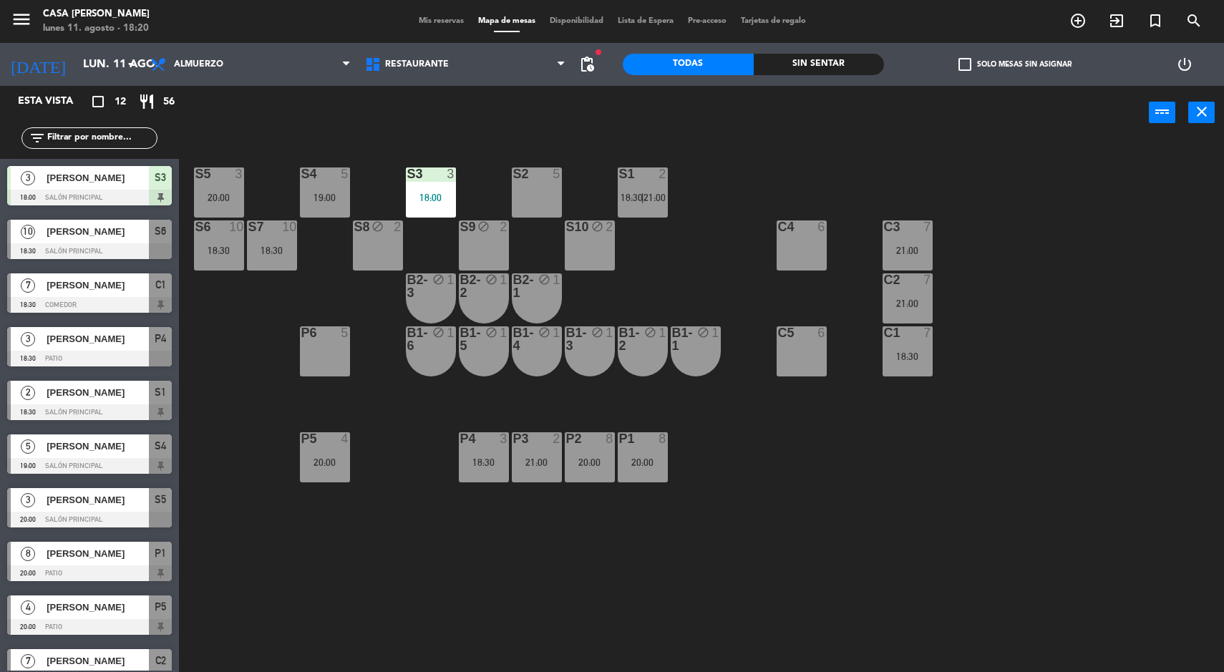
click at [544, 215] on div "S2 5" at bounding box center [537, 192] width 50 height 50
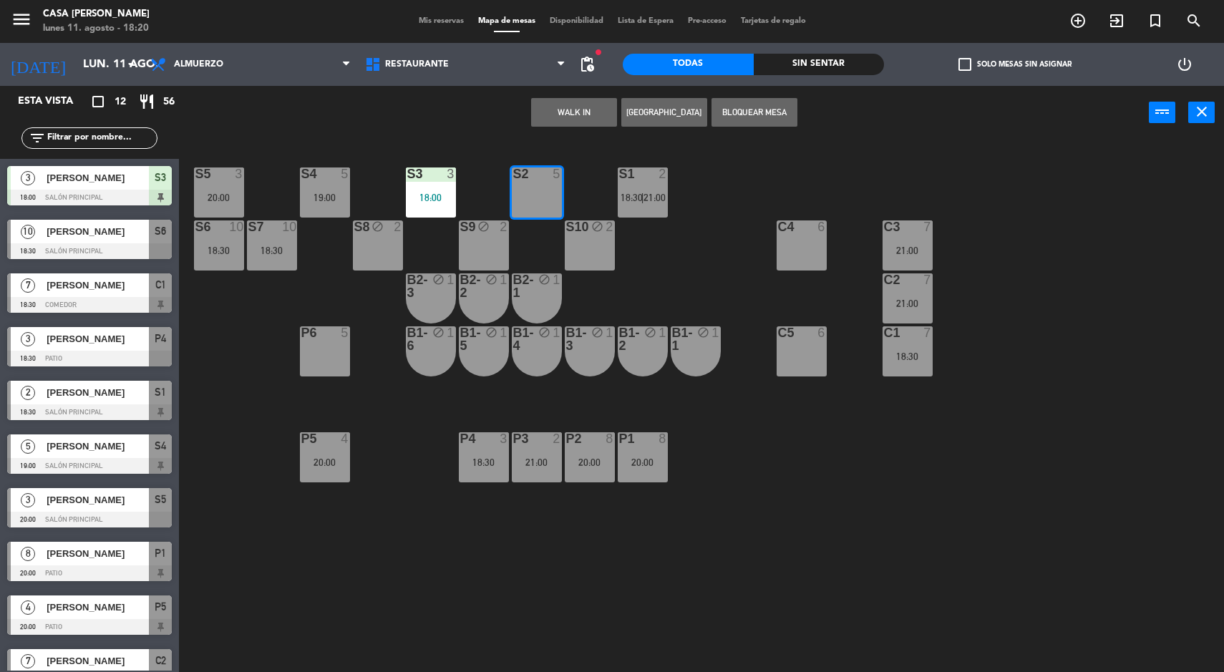
click at [580, 112] on button "WALK IN" at bounding box center [574, 112] width 86 height 29
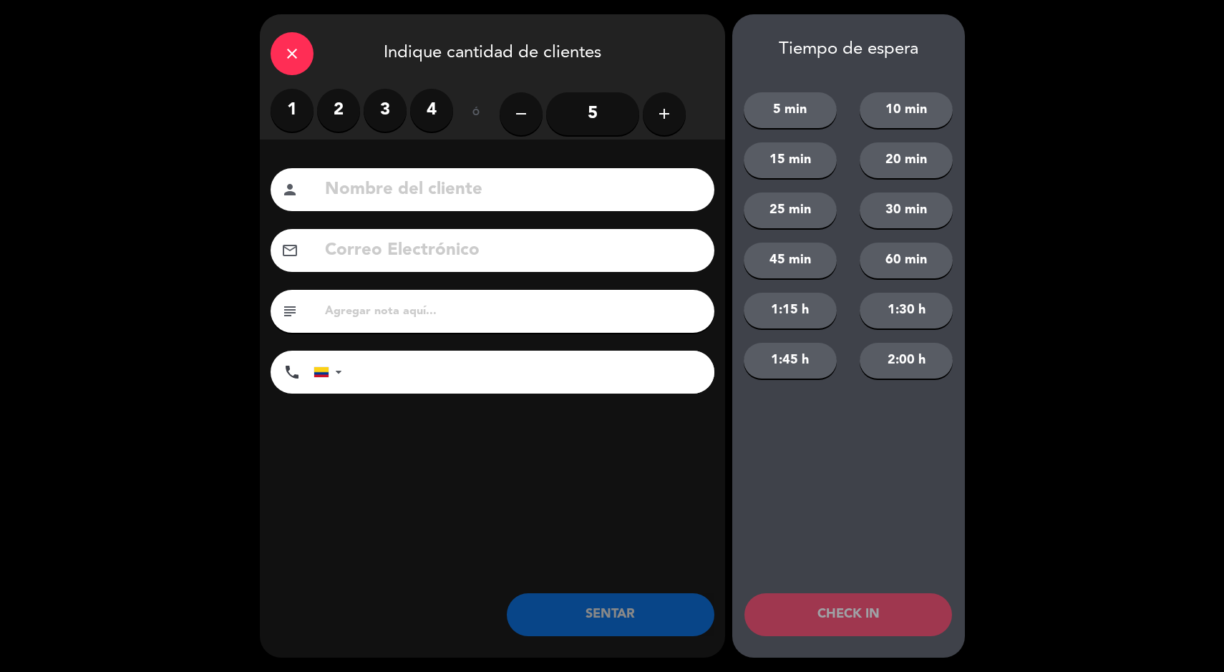
click at [812, 222] on button "25 min" at bounding box center [790, 211] width 93 height 36
click at [383, 124] on label "3" at bounding box center [385, 110] width 43 height 43
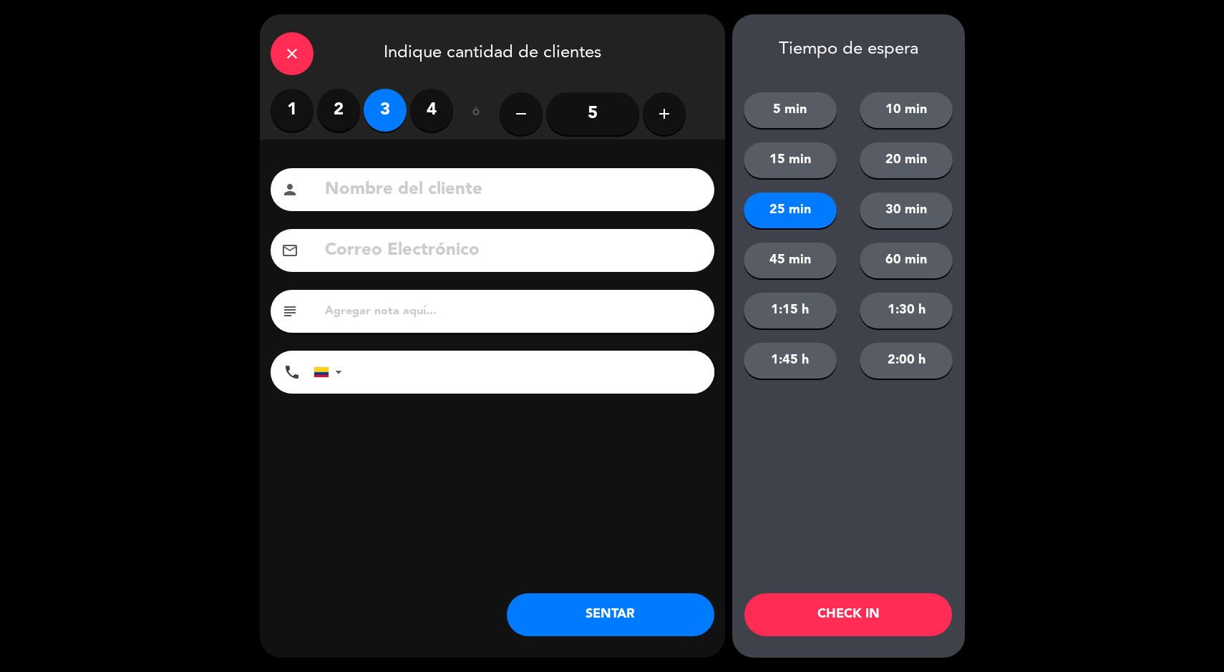
click at [817, 626] on button "CHECK IN" at bounding box center [848, 614] width 208 height 43
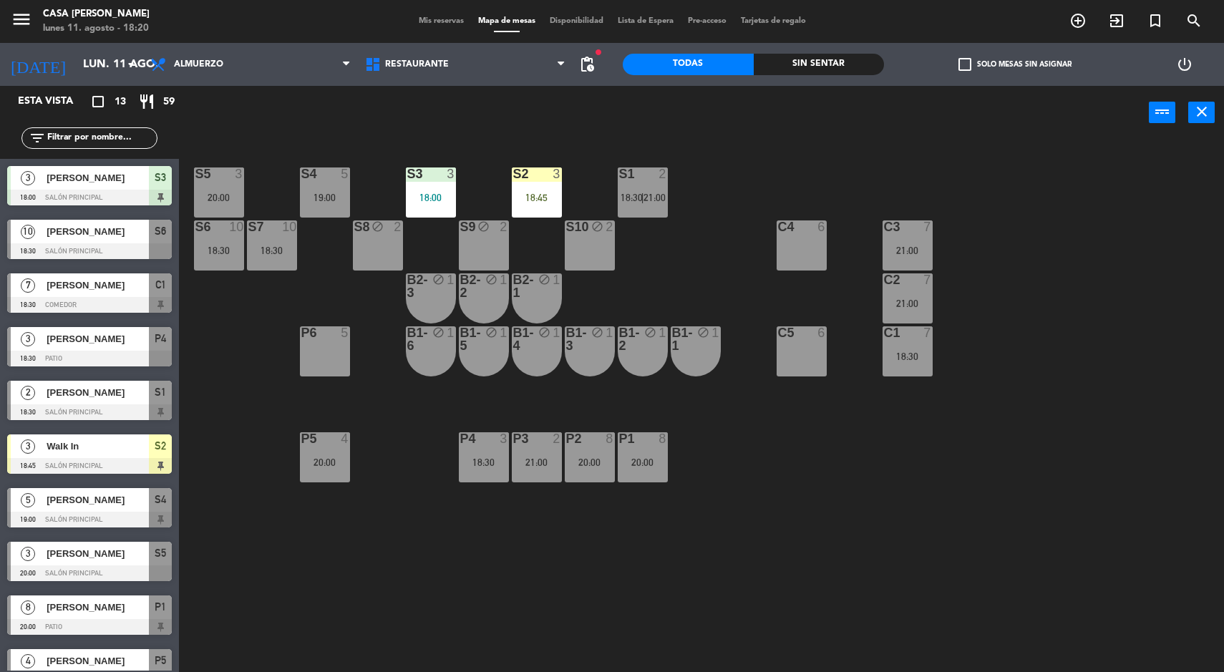
click at [918, 356] on div "18:30" at bounding box center [908, 356] width 50 height 10
click at [1020, 330] on div "S5 3 20:00 S4 5 19:00 S3 3 18:00 S2 3 18:45 S1 2 18:30 | 21:00 S6 10 18:30 S7 1…" at bounding box center [707, 408] width 1033 height 533
click at [286, 224] on div "10" at bounding box center [289, 226] width 14 height 13
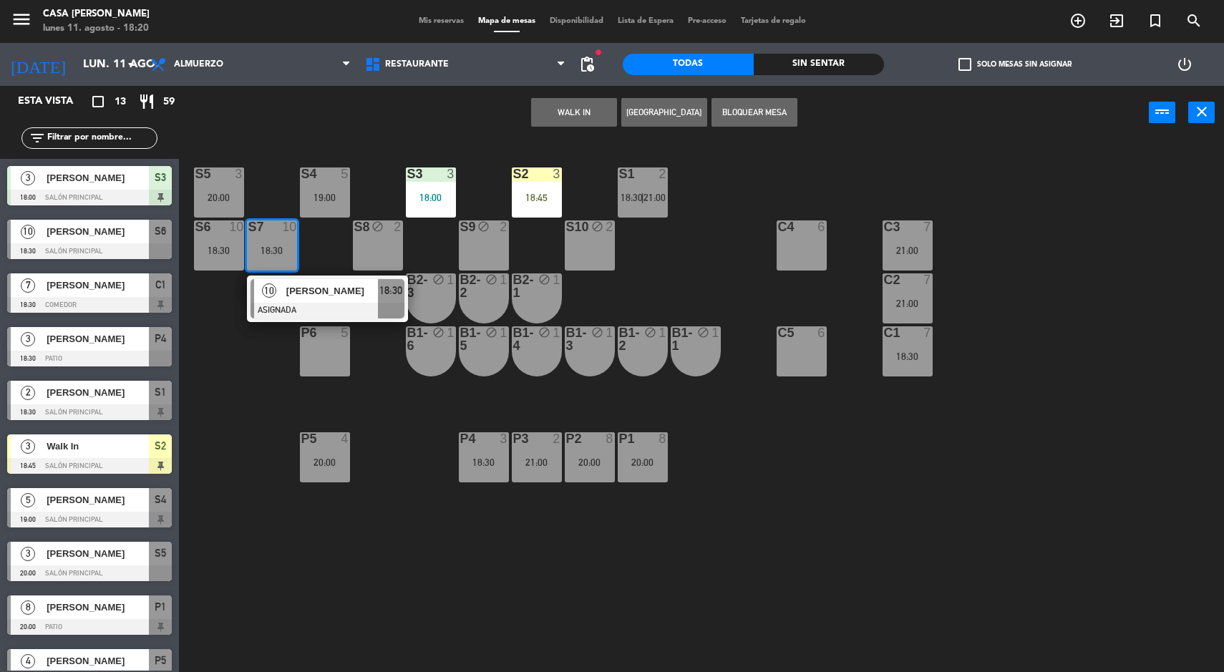
click at [900, 523] on div "S5 3 20:00 S4 5 19:00 S3 3 18:00 S2 3 18:45 S1 2 18:30 | 21:00 S6 10 18:30 S7 1…" at bounding box center [707, 408] width 1033 height 533
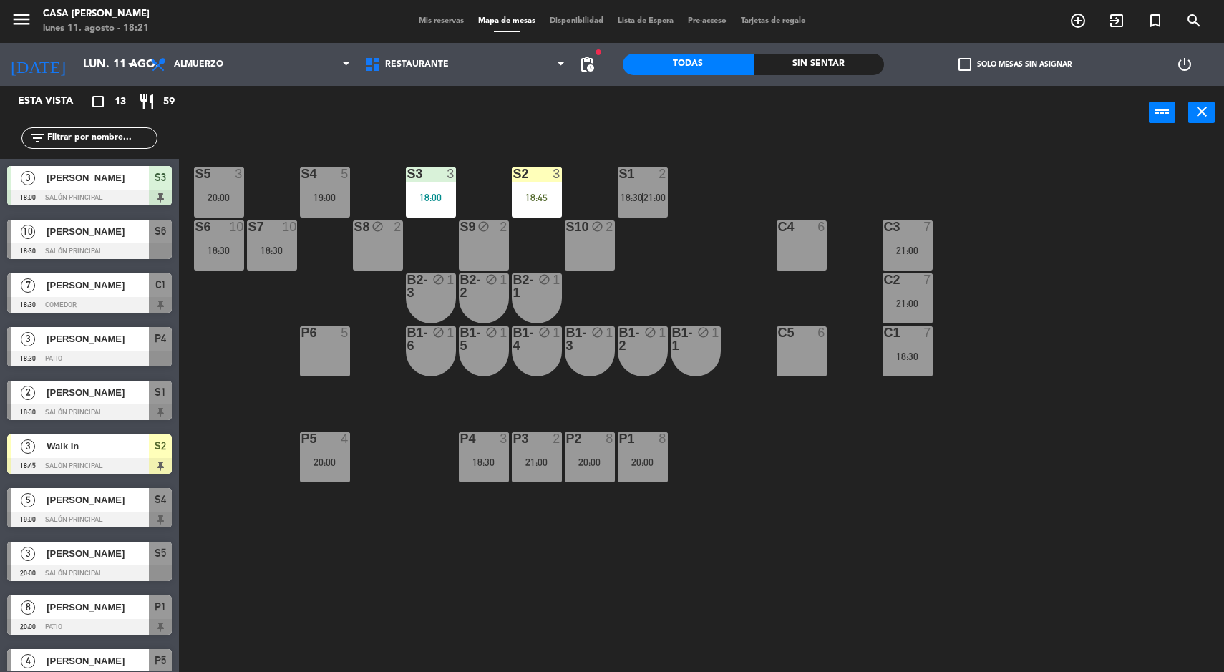
click at [847, 67] on div "Sin sentar" at bounding box center [819, 64] width 131 height 21
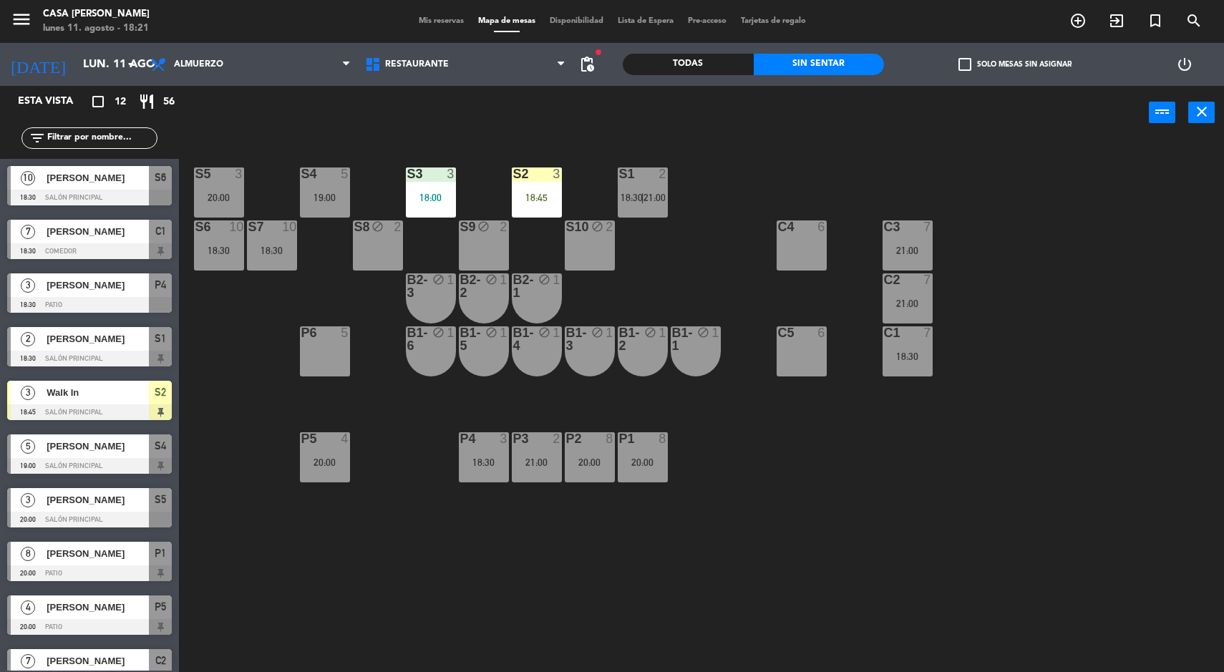
click at [140, 451] on span "[PERSON_NAME]" at bounding box center [98, 446] width 102 height 15
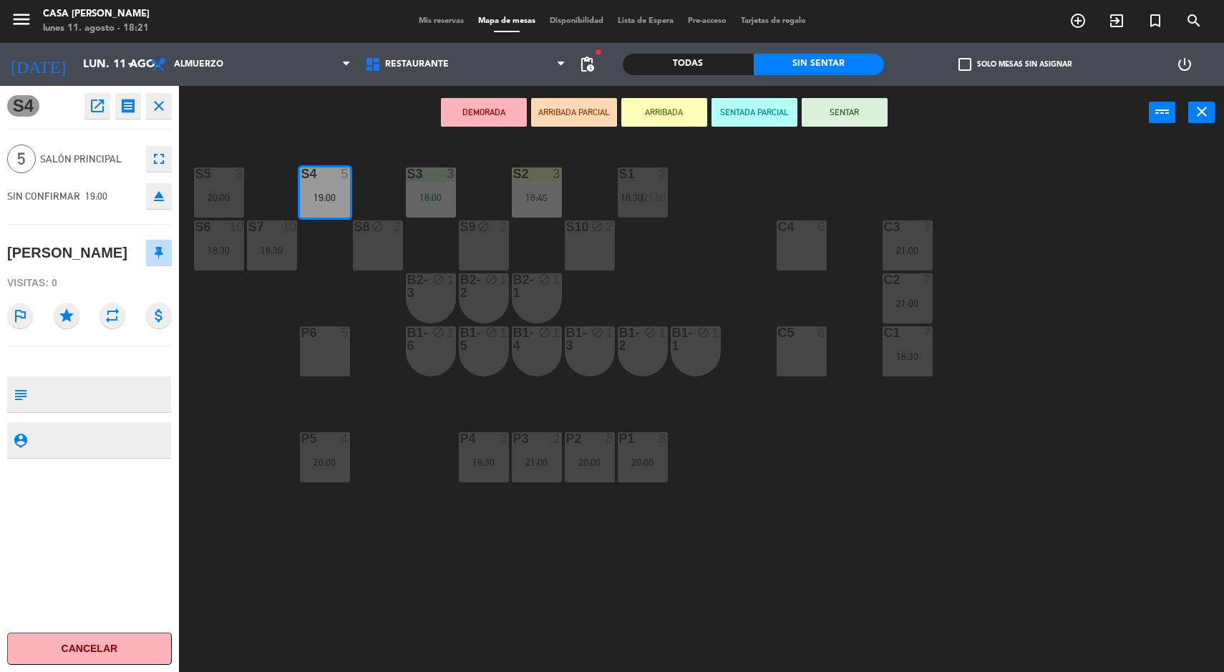
click at [845, 120] on button "SENTAR" at bounding box center [845, 112] width 86 height 29
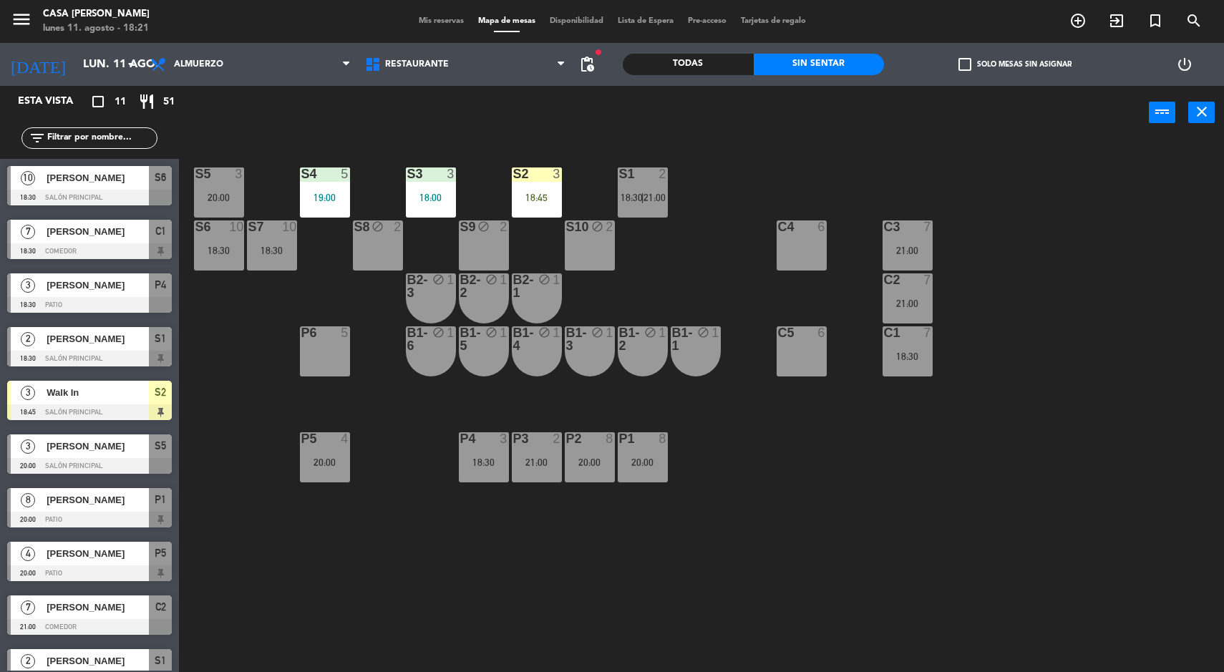
click at [129, 278] on span "[PERSON_NAME]" at bounding box center [98, 285] width 102 height 15
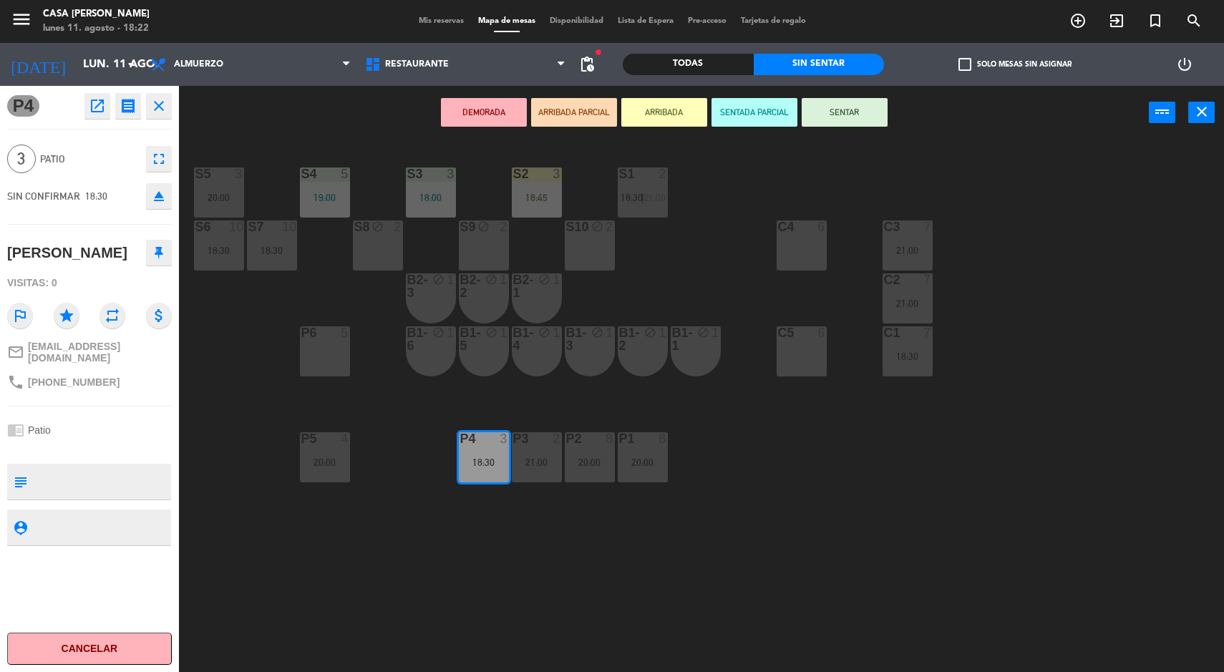
click at [123, 467] on textarea at bounding box center [101, 482] width 137 height 30
type textarea "redonda"
click at [125, 432] on div "chrome_reader_mode Patio" at bounding box center [89, 430] width 165 height 27
click at [410, 572] on div "S5 3 20:00 S4 5 19:00 S3 3 18:00 S2 3 18:45 S1 2 18:30 | 21:00 S6 10 18:30 S7 1…" at bounding box center [707, 408] width 1033 height 533
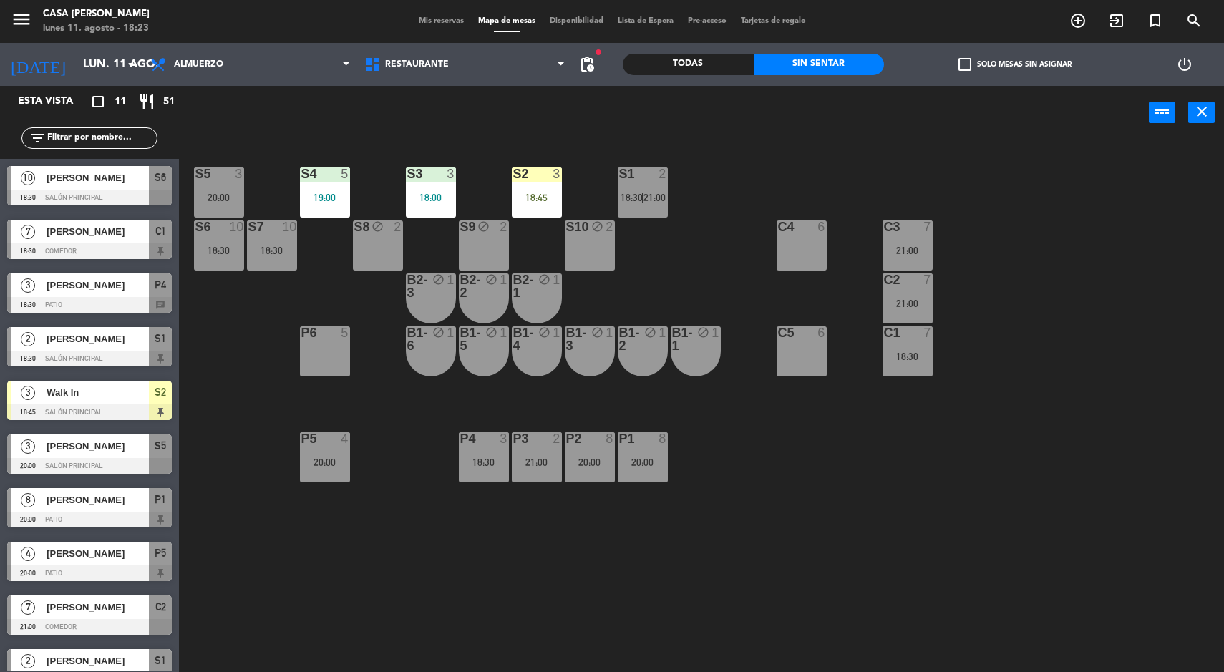
click at [334, 210] on div "S4 5 19:00" at bounding box center [325, 192] width 50 height 50
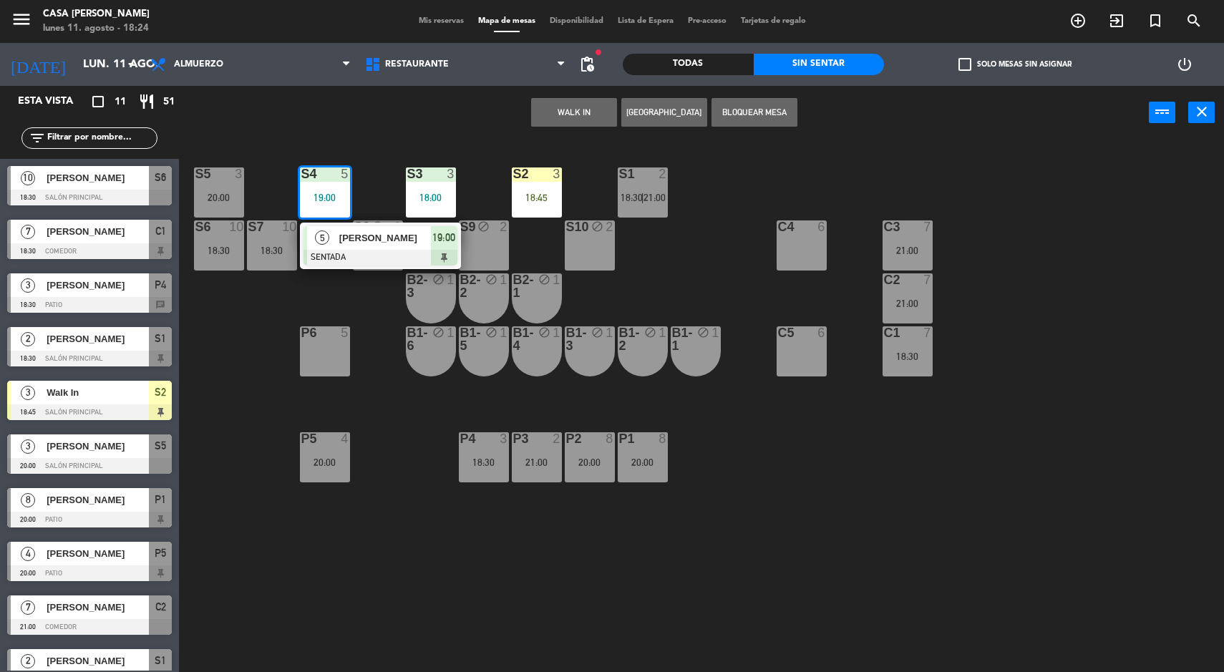
click at [956, 532] on div "S5 3 20:00 S4 5 19:00 5 [PERSON_NAME] SENTADA 19:00 S3 3 18:00 S2 3 18:45 S1 2 …" at bounding box center [707, 408] width 1033 height 533
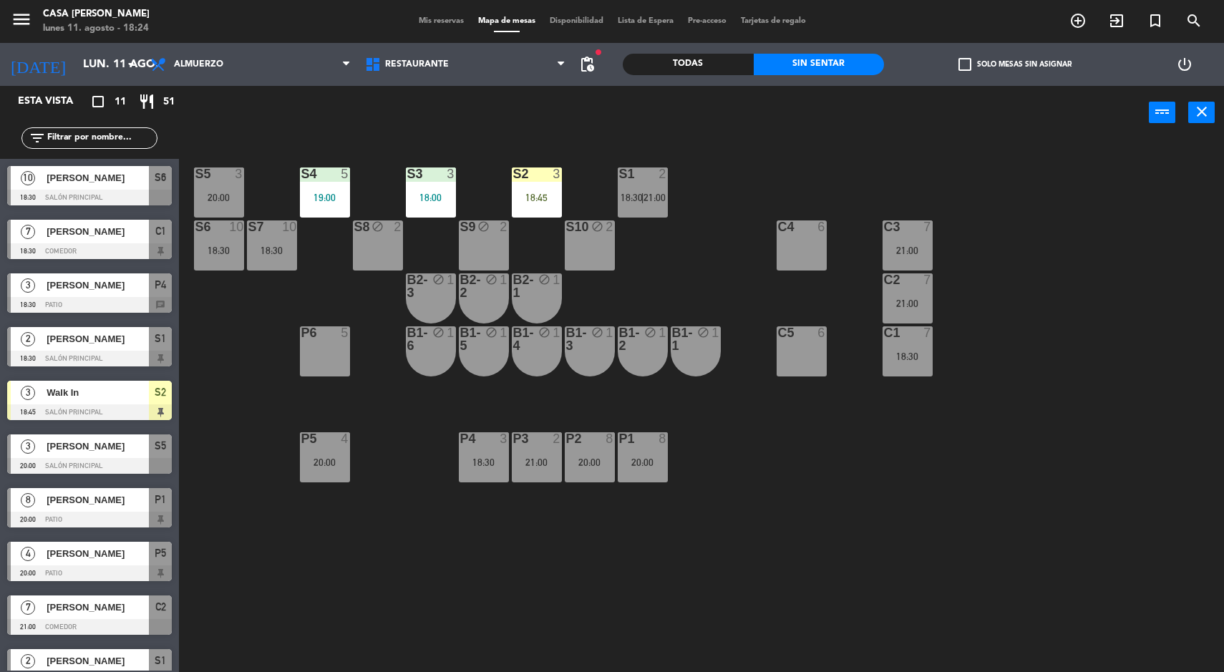
click at [336, 450] on div "P5 4 20:00" at bounding box center [325, 457] width 50 height 50
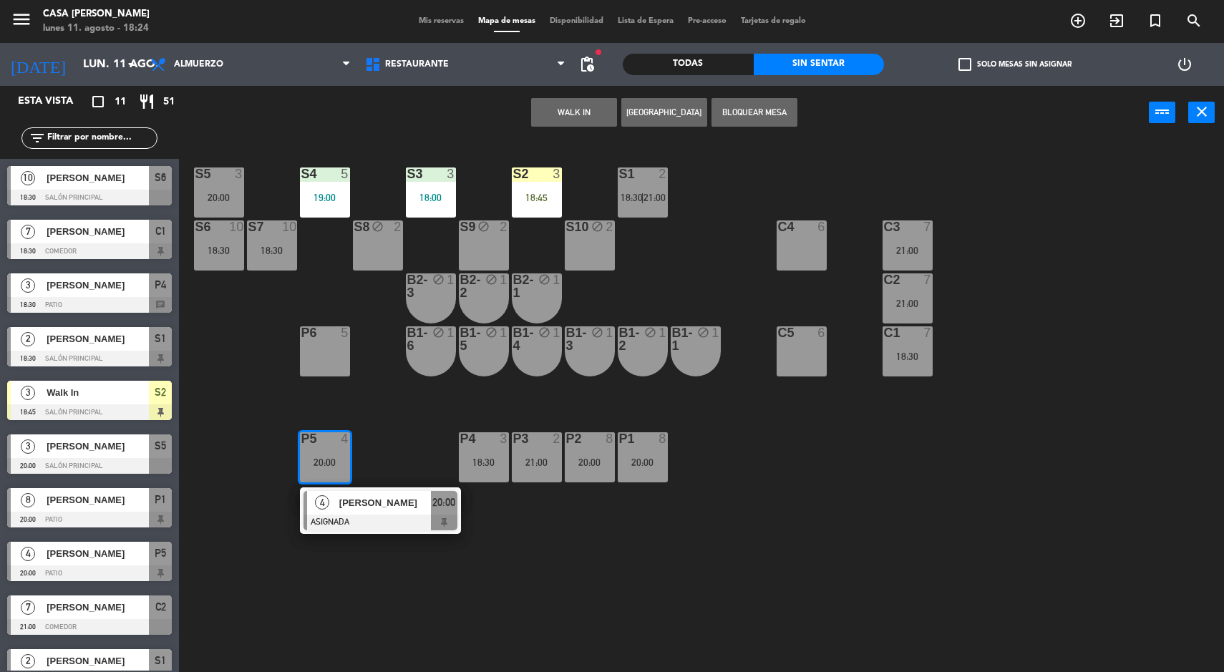
click at [520, 561] on div "S5 3 20:00 S4 5 19:00 S3 3 18:00 S2 3 18:45 S1 2 18:30 | 21:00 S6 10 18:30 S7 1…" at bounding box center [707, 408] width 1033 height 533
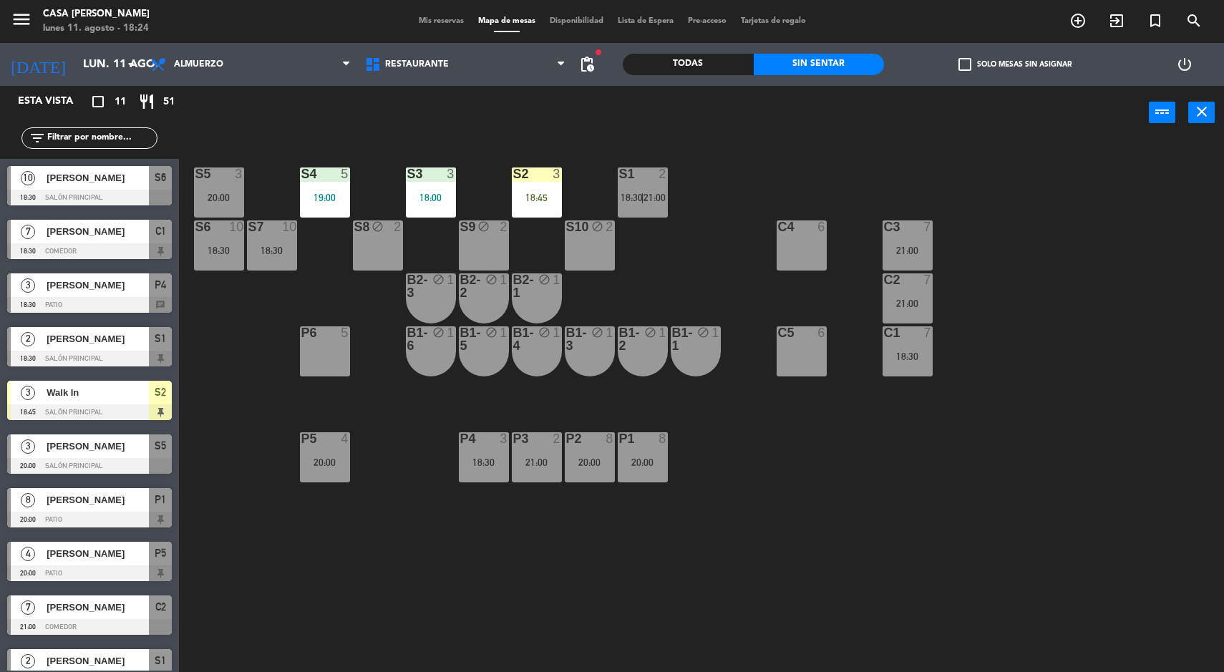
click at [492, 460] on div "18:30" at bounding box center [484, 462] width 50 height 10
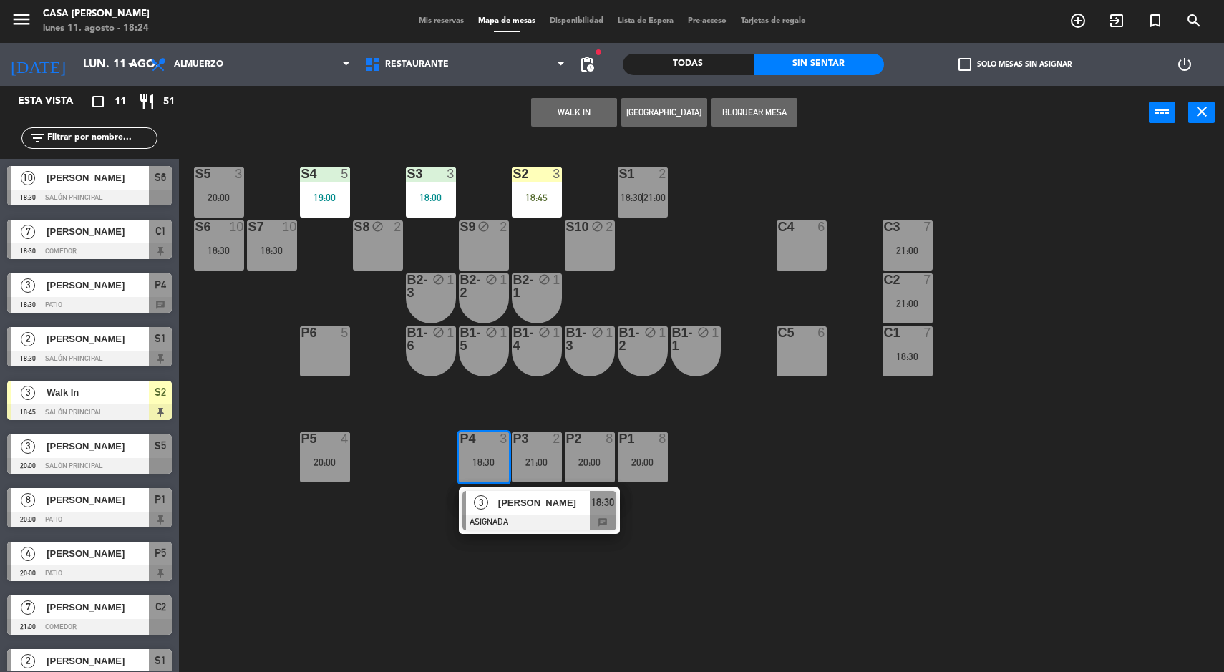
click at [583, 523] on div at bounding box center [539, 523] width 154 height 16
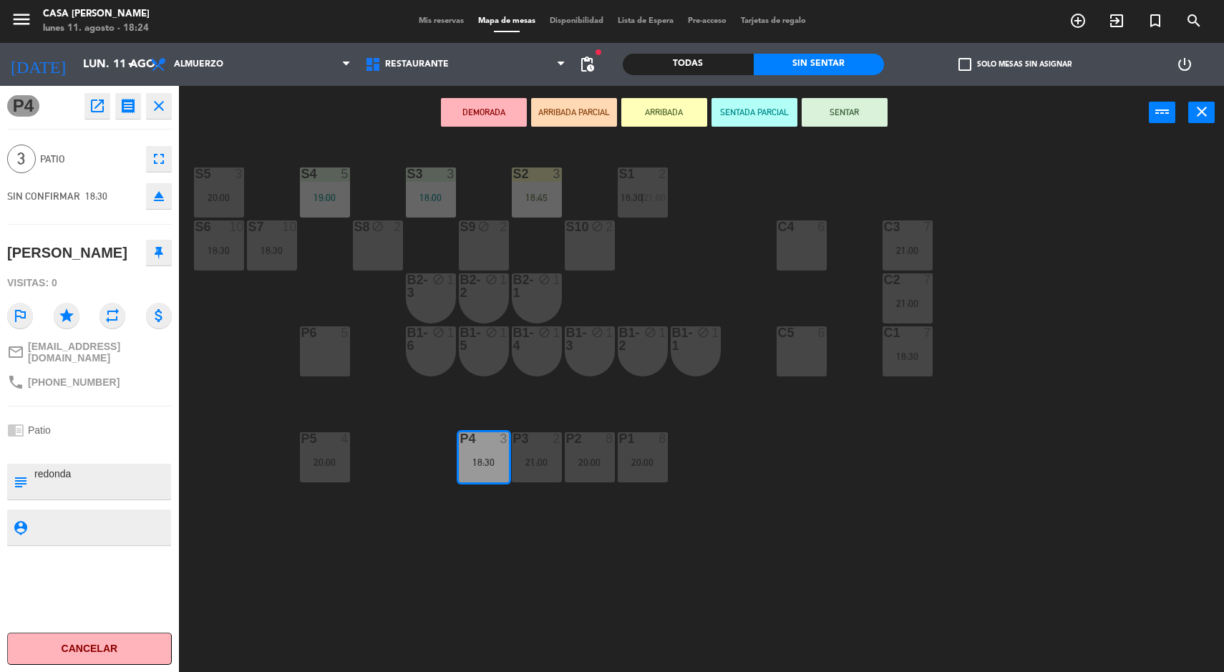
click at [491, 113] on button "DEMORADA" at bounding box center [484, 112] width 86 height 29
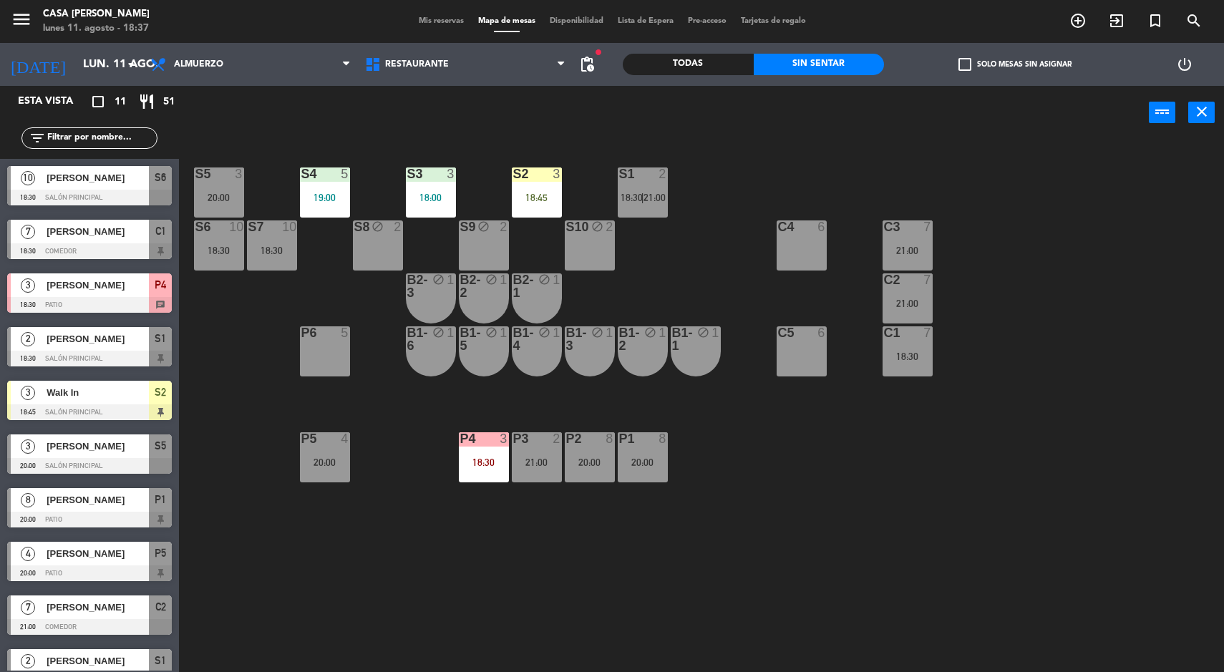
click at [137, 243] on div "[PERSON_NAME]" at bounding box center [97, 232] width 104 height 24
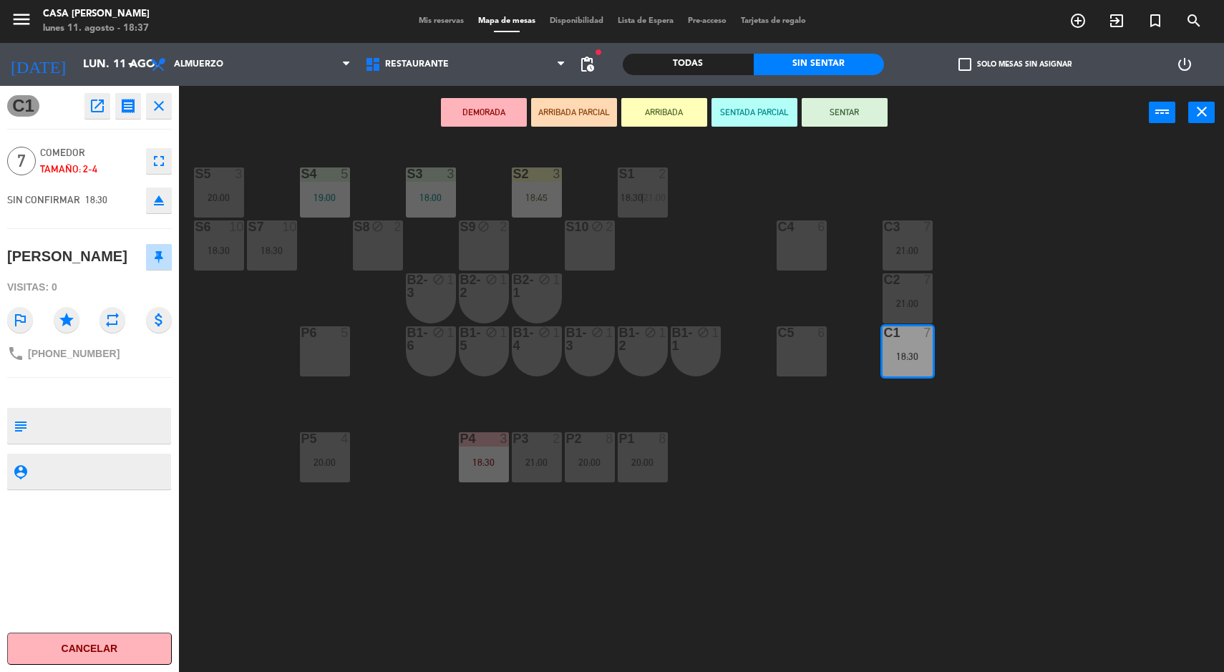
click at [870, 111] on button "SENTAR" at bounding box center [845, 112] width 86 height 29
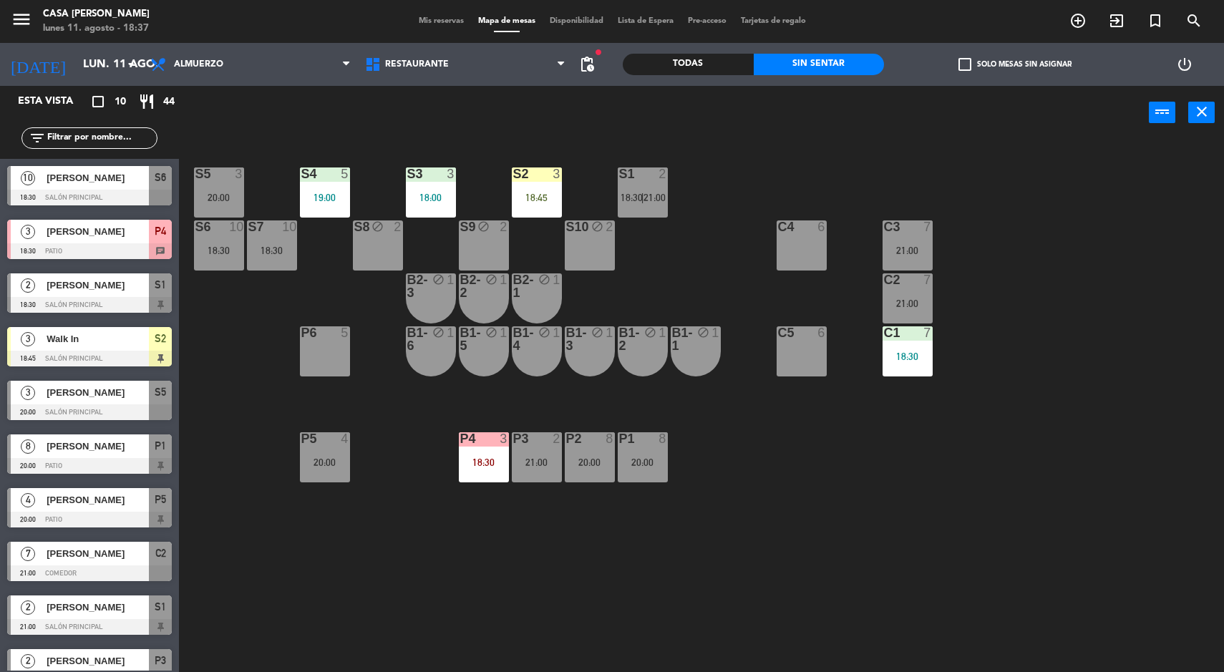
click at [920, 358] on div "18:30" at bounding box center [908, 356] width 50 height 10
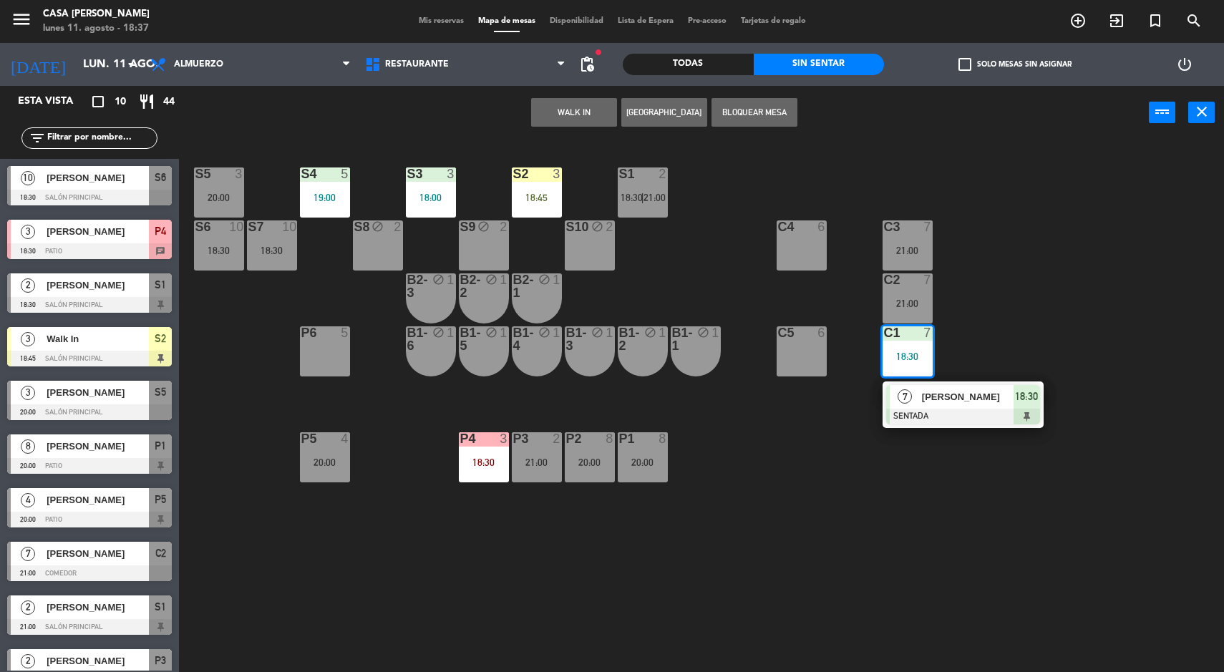
click at [991, 409] on div at bounding box center [963, 417] width 154 height 16
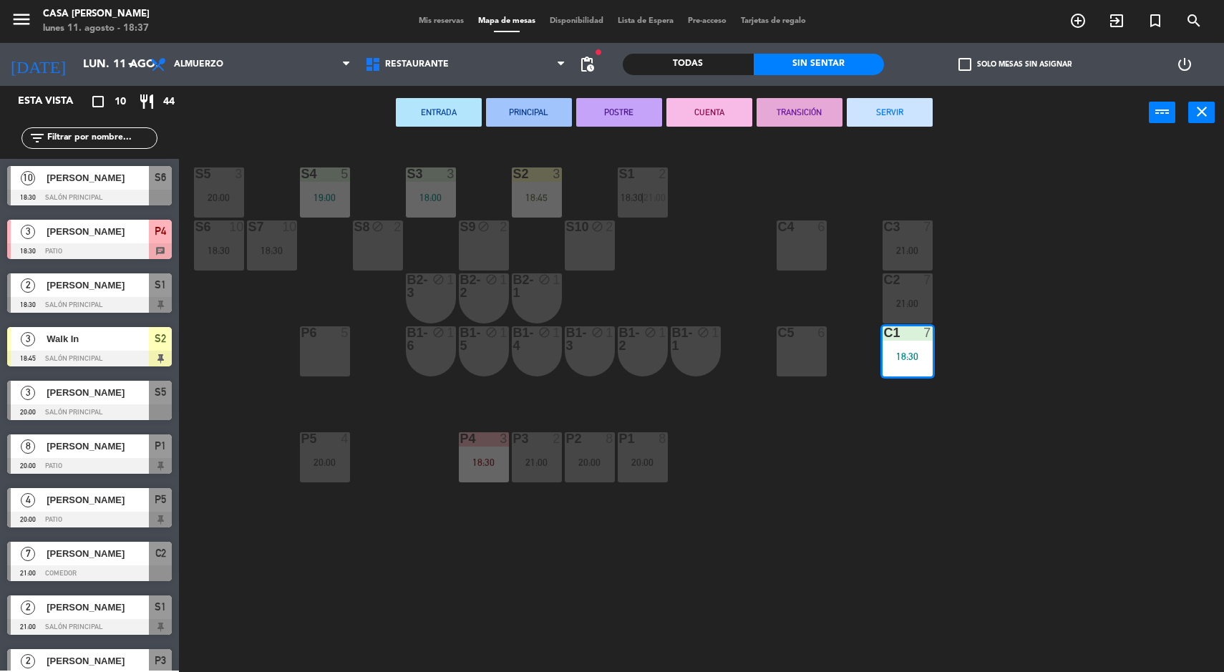
click at [913, 293] on div "C2 7 21:00" at bounding box center [908, 298] width 50 height 50
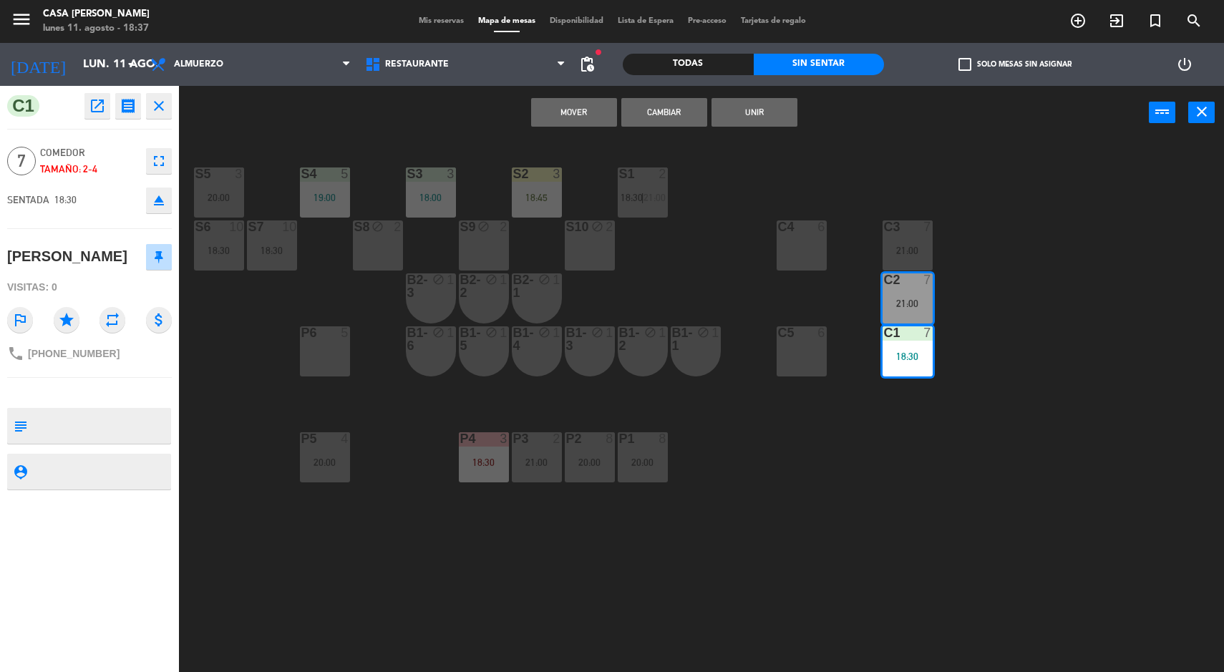
click at [781, 106] on button "Unir" at bounding box center [755, 112] width 86 height 29
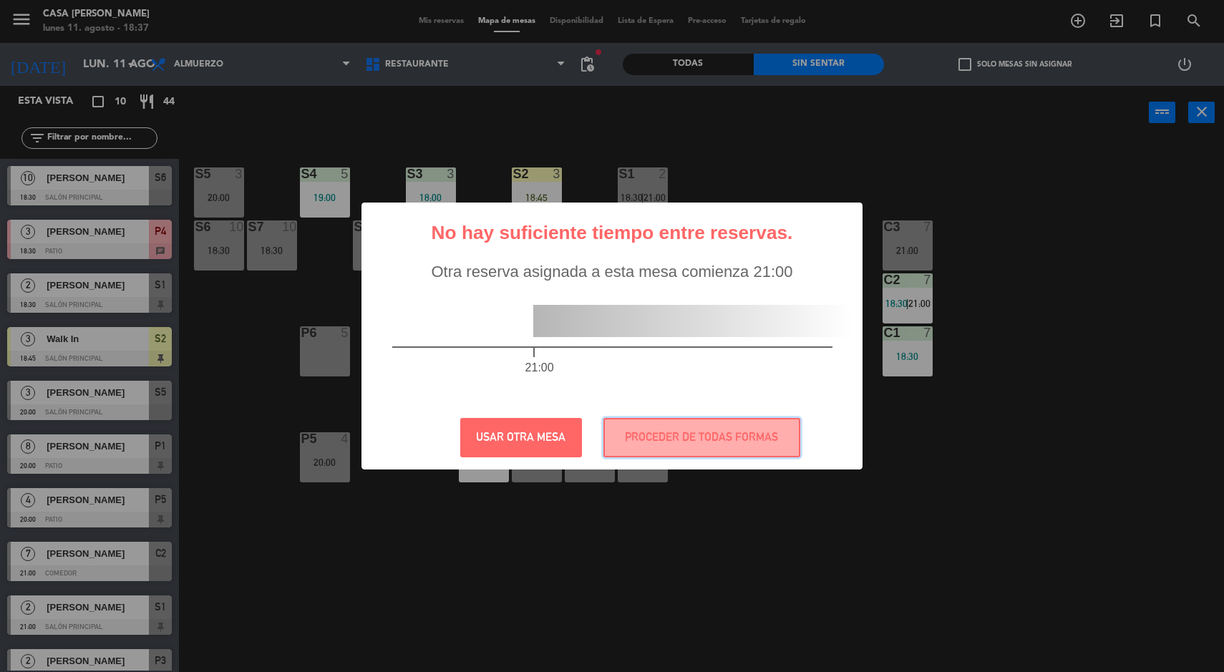
click at [767, 442] on button "PROCEDER DE TODAS FORMAS" at bounding box center [701, 437] width 197 height 39
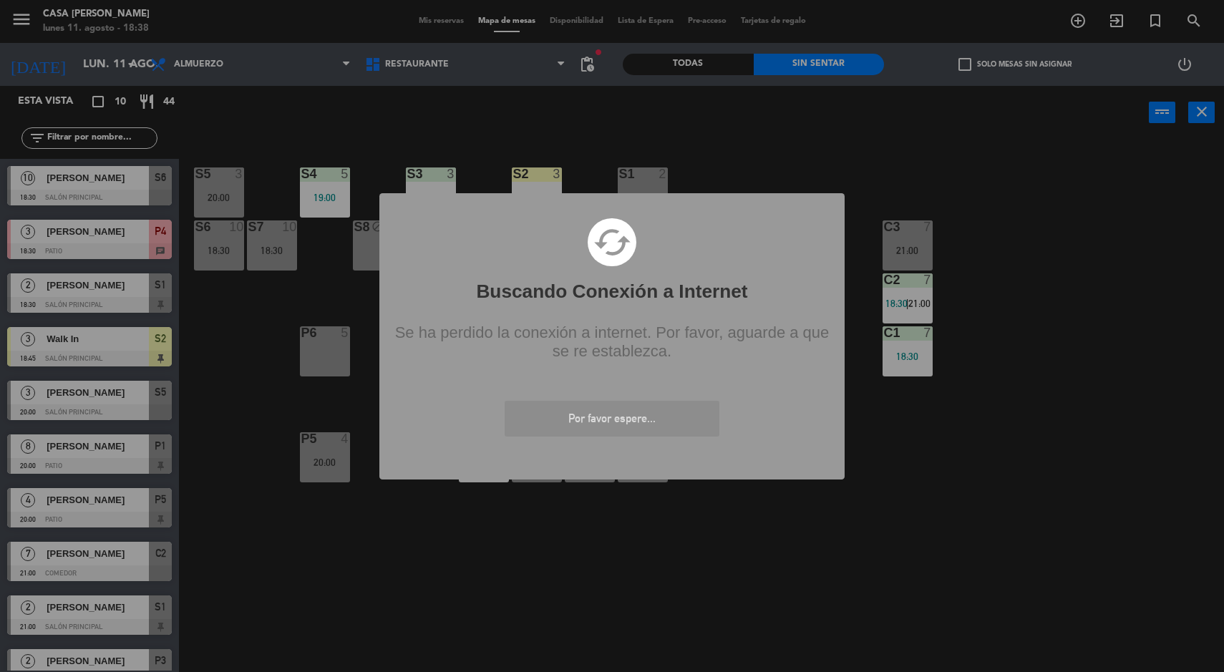
click at [478, 470] on div "? ! i Buscando Conexión a Internet × cached Se ha perdido la conexión a interne…" at bounding box center [611, 336] width 465 height 286
